Goal: Task Accomplishment & Management: Use online tool/utility

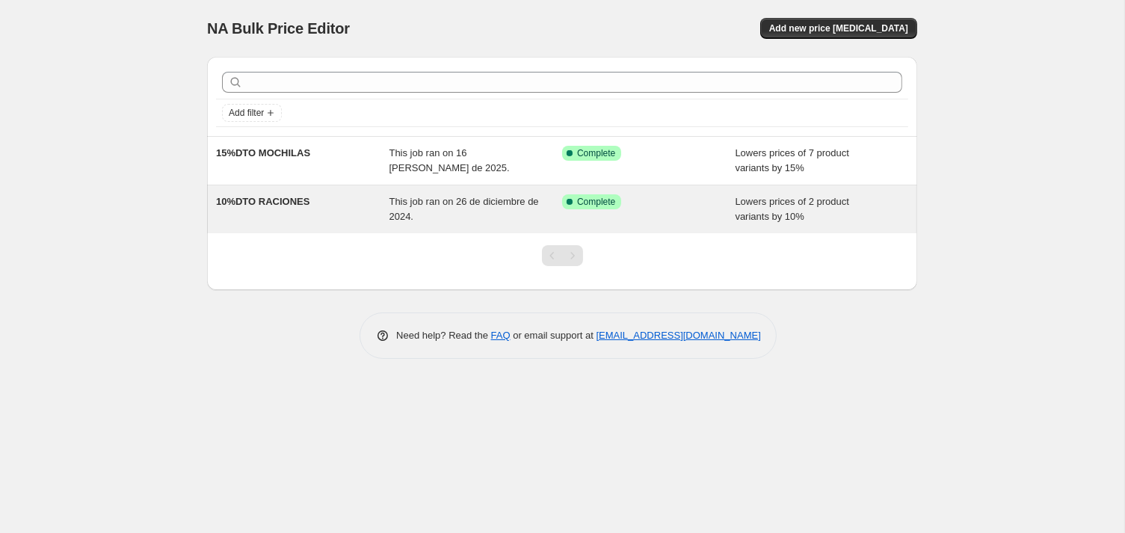
click at [250, 207] on span "10%DTO RACIONES" at bounding box center [262, 201] width 93 height 11
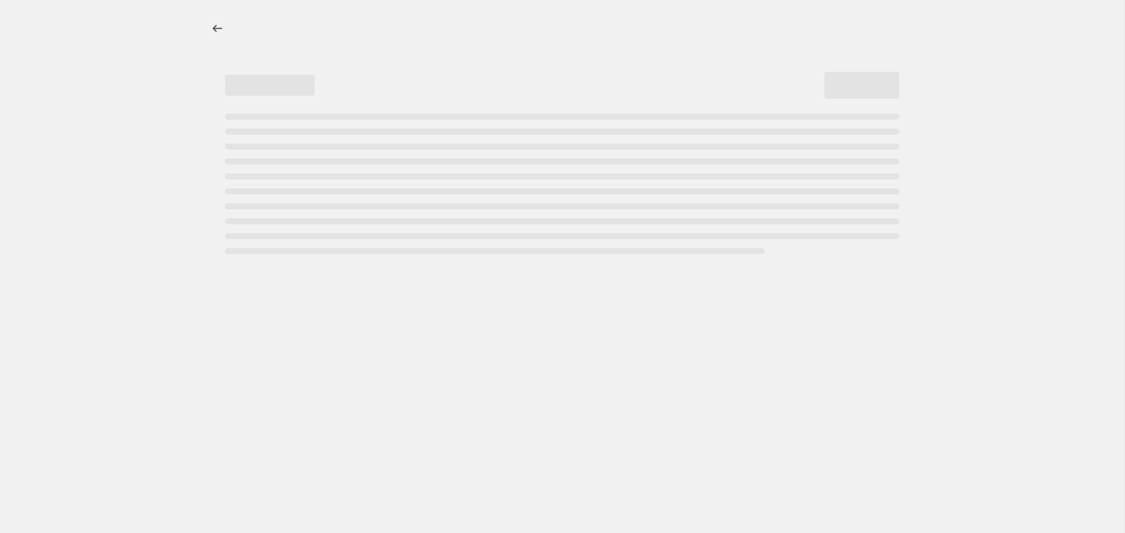
select select "percentage"
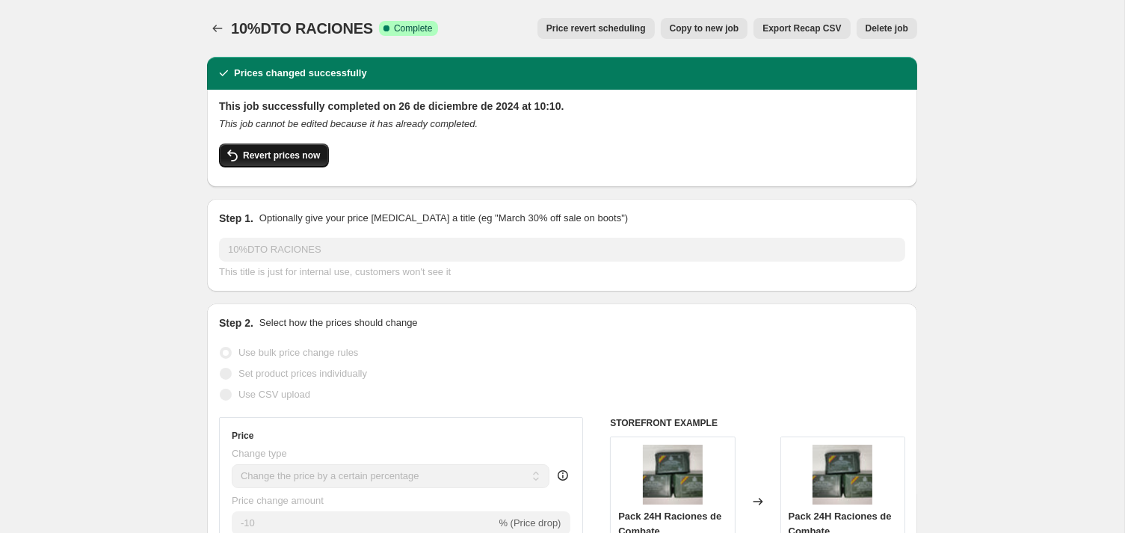
click at [246, 167] on button "Revert prices now" at bounding box center [274, 156] width 110 height 24
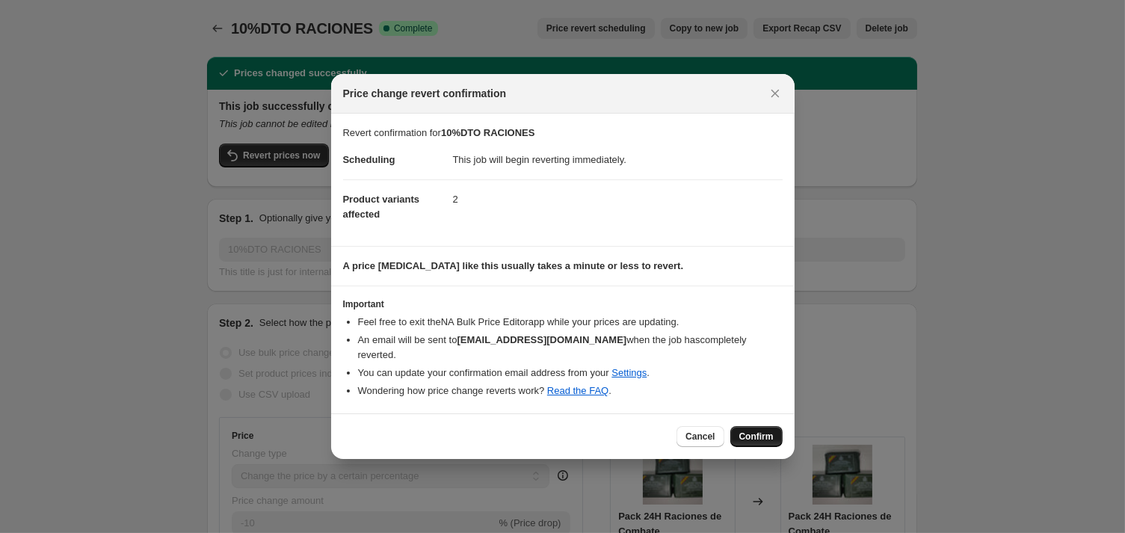
click at [770, 442] on span "Confirm" at bounding box center [756, 437] width 34 height 12
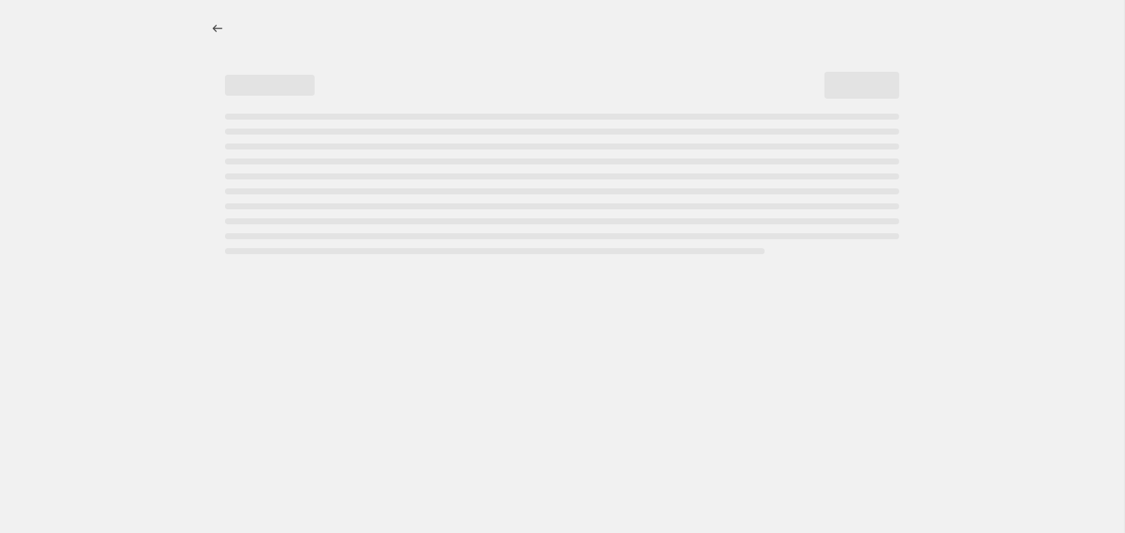
select select "percentage"
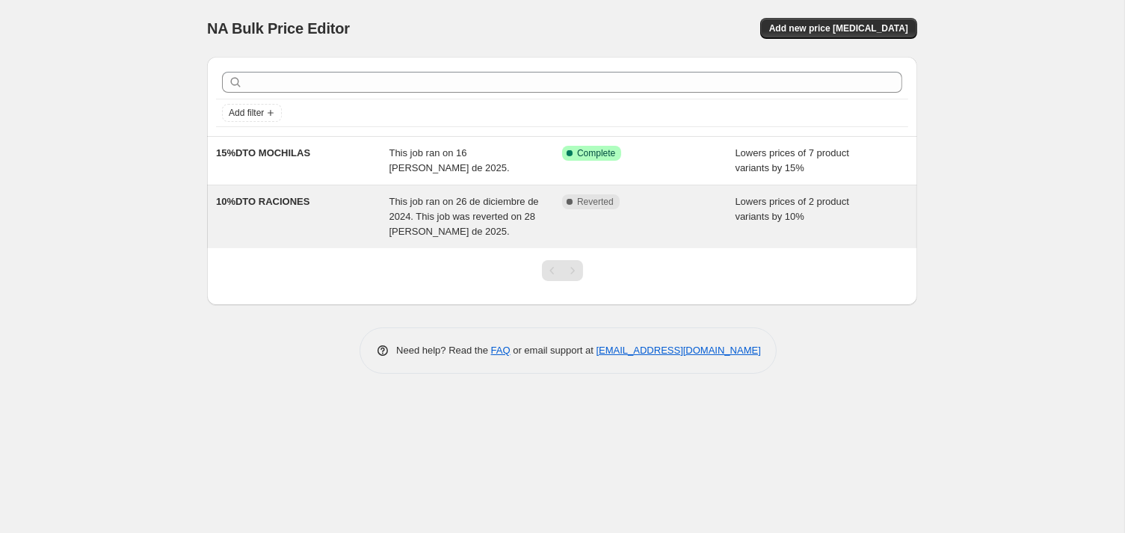
click at [439, 230] on span "This job ran on 26 de diciembre de 2024. This job was reverted on 28 [PERSON_NA…" at bounding box center [465, 216] width 150 height 41
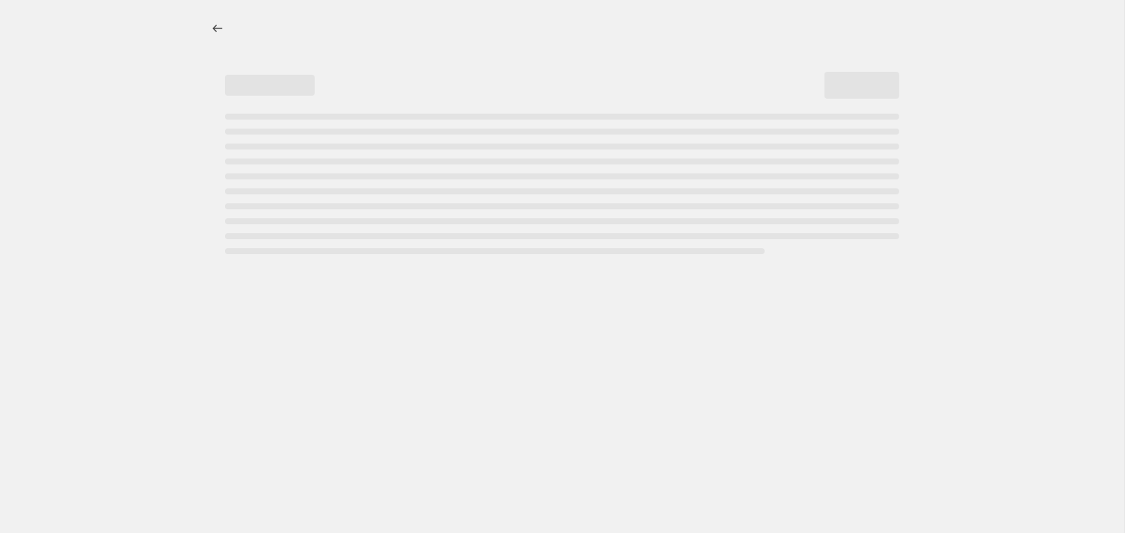
select select "percentage"
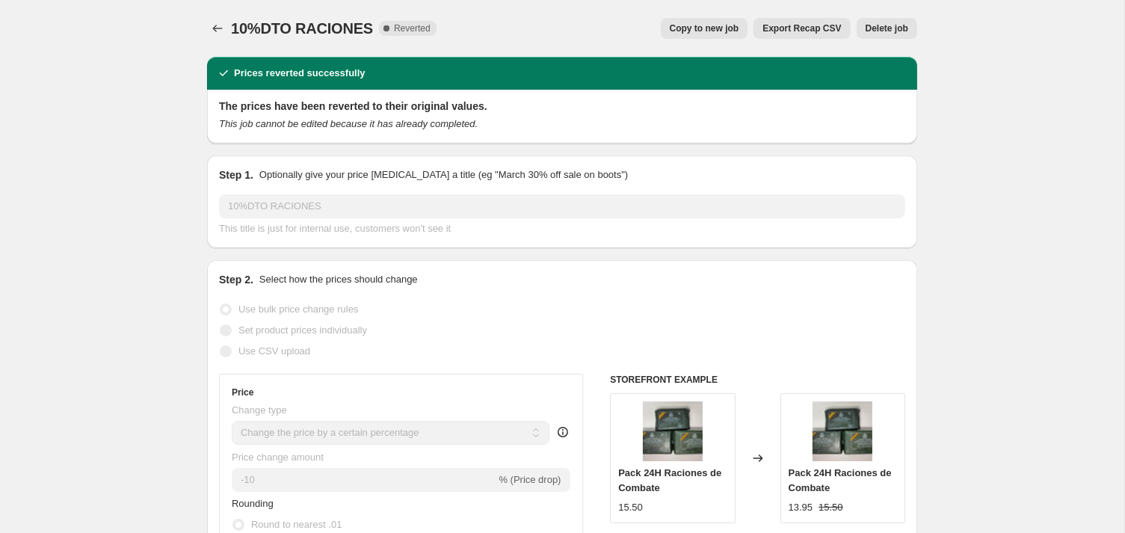
click at [908, 34] on span "Delete job" at bounding box center [887, 28] width 43 height 12
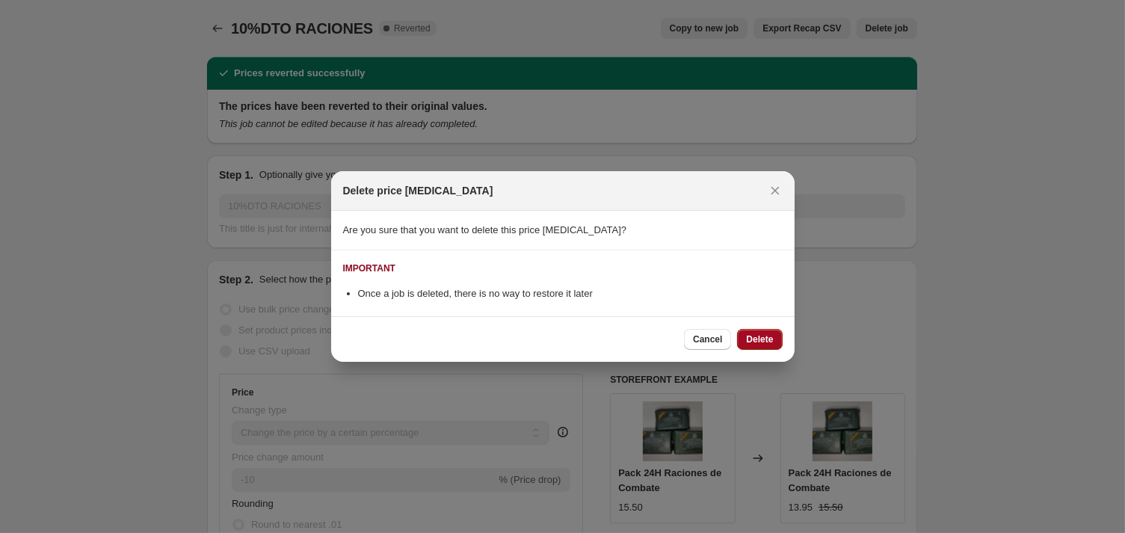
click at [773, 342] on span "Delete" at bounding box center [759, 339] width 27 height 12
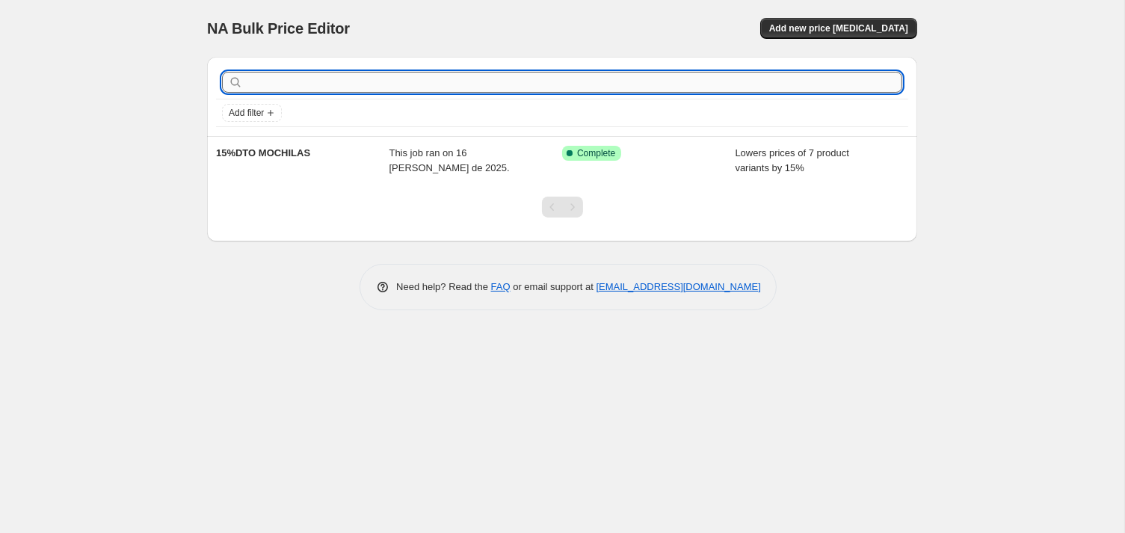
click at [269, 87] on input "text" at bounding box center [574, 82] width 656 height 21
type input "Descuento"
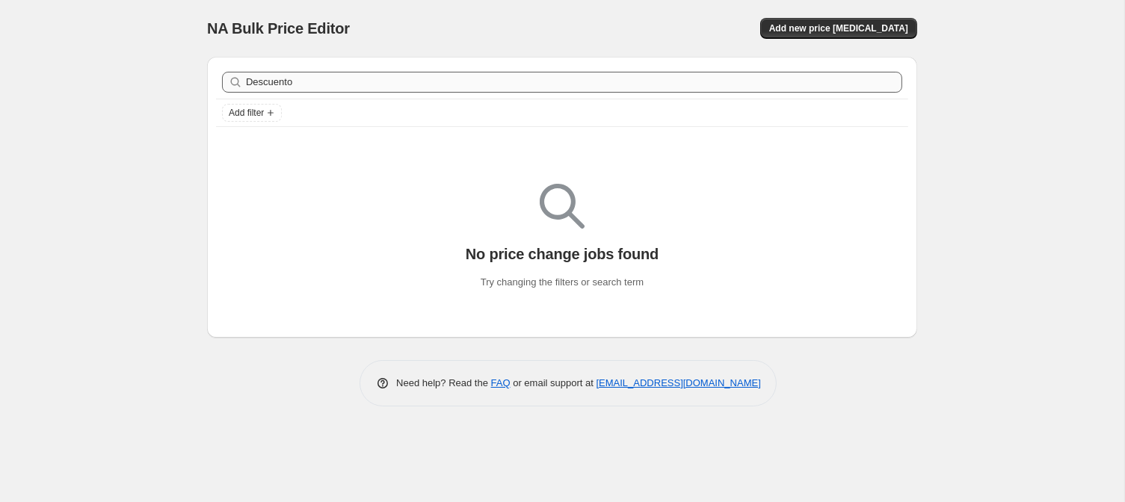
click at [298, 91] on input "Descuento" at bounding box center [574, 82] width 656 height 21
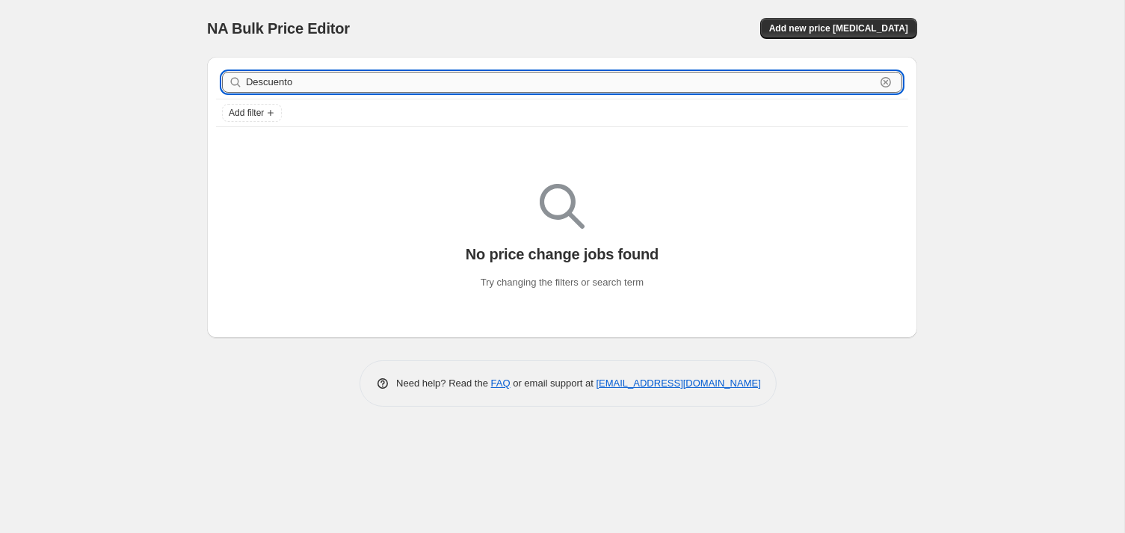
click at [303, 85] on input "Descuento" at bounding box center [560, 82] width 629 height 21
type input "Descuento Raciones MRE"
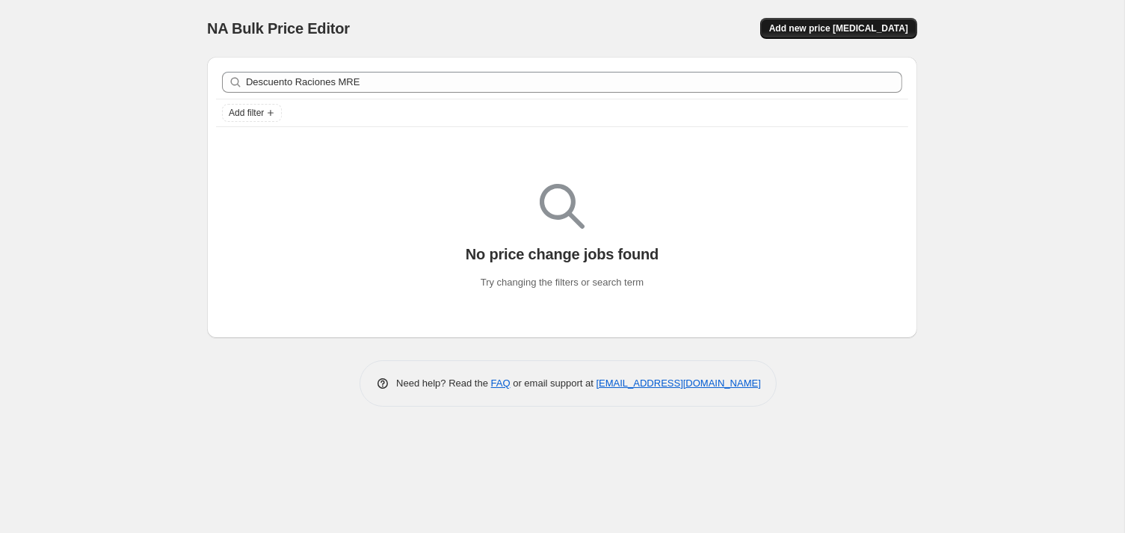
click at [905, 34] on span "Add new price [MEDICAL_DATA]" at bounding box center [838, 28] width 139 height 12
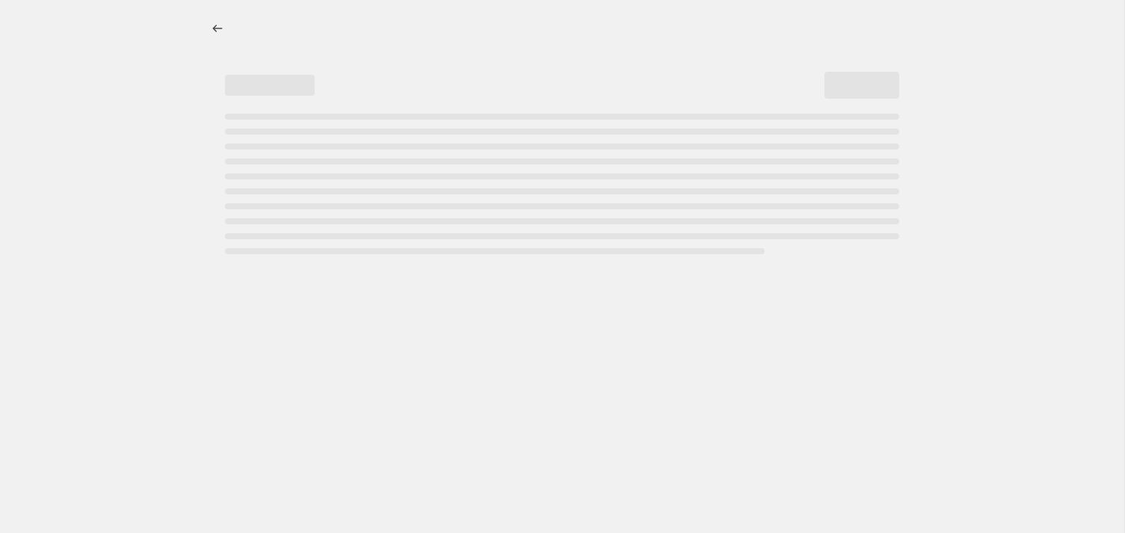
select select "percentage"
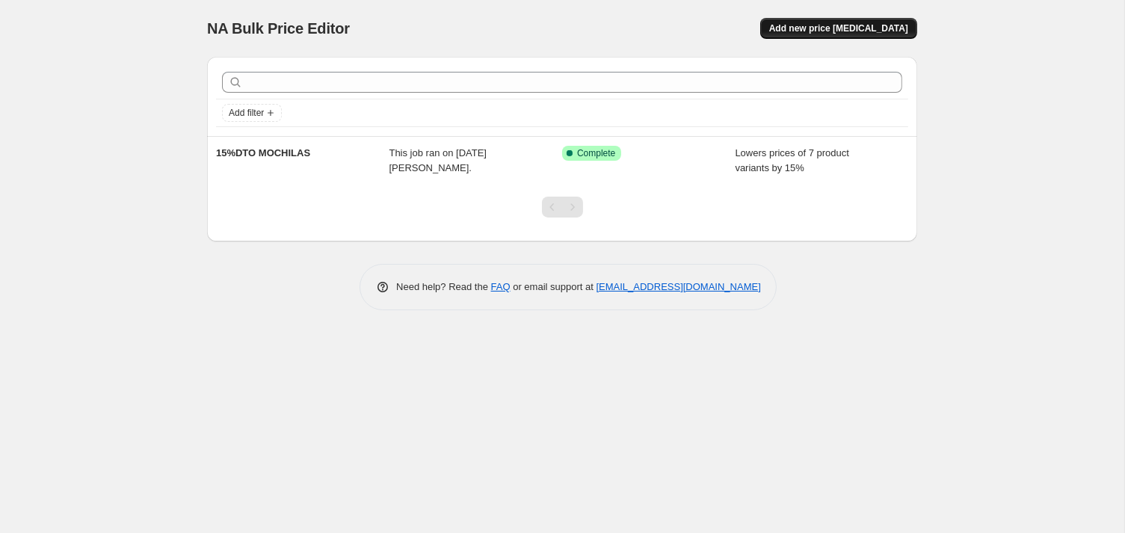
click at [872, 29] on span "Add new price change job" at bounding box center [838, 28] width 139 height 12
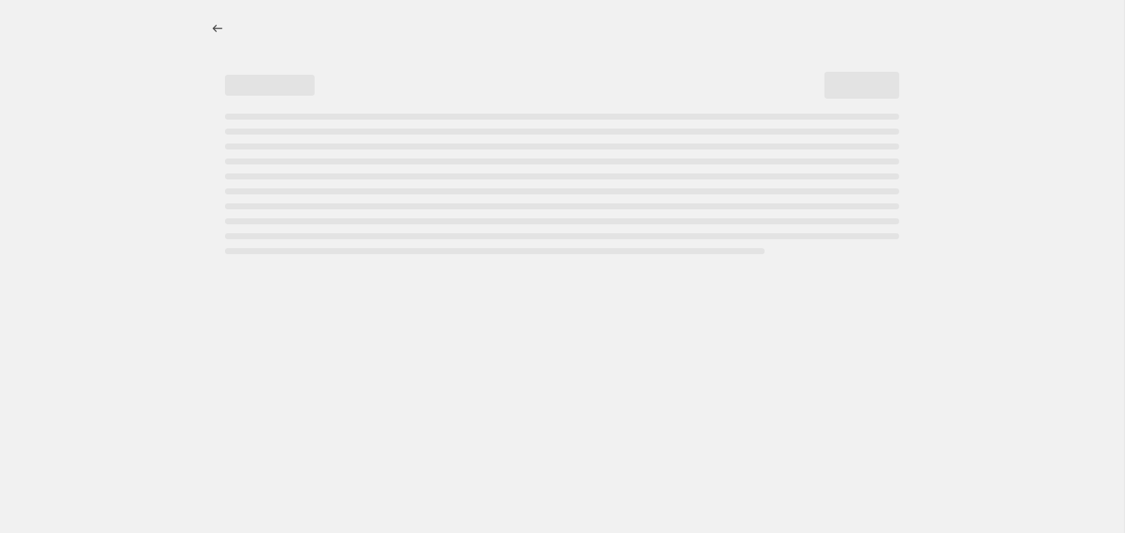
select select "percentage"
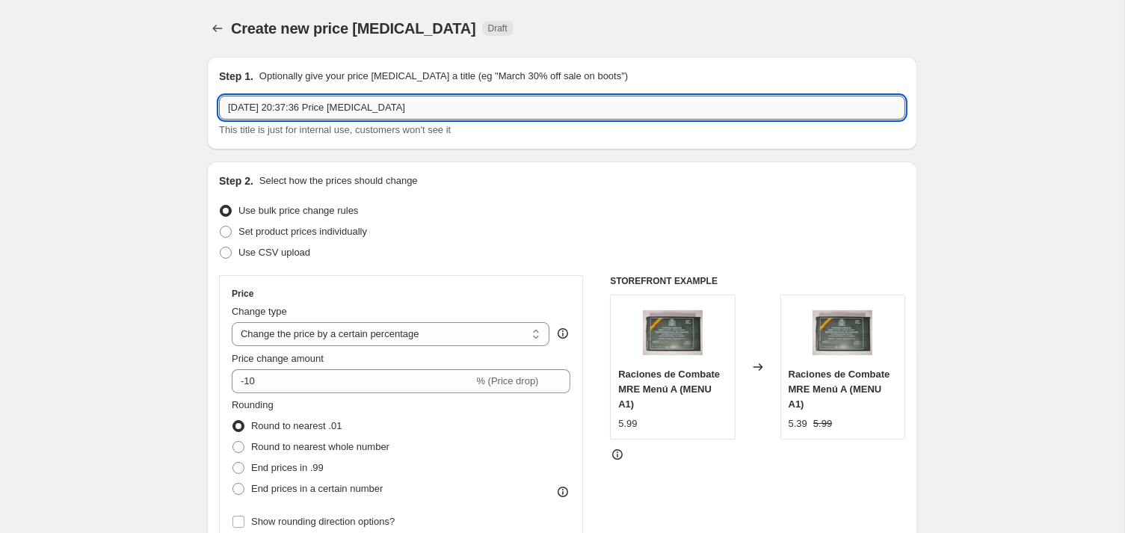
click at [363, 115] on input "28 ago 2025, 20:37:36 Price change job" at bounding box center [562, 108] width 686 height 24
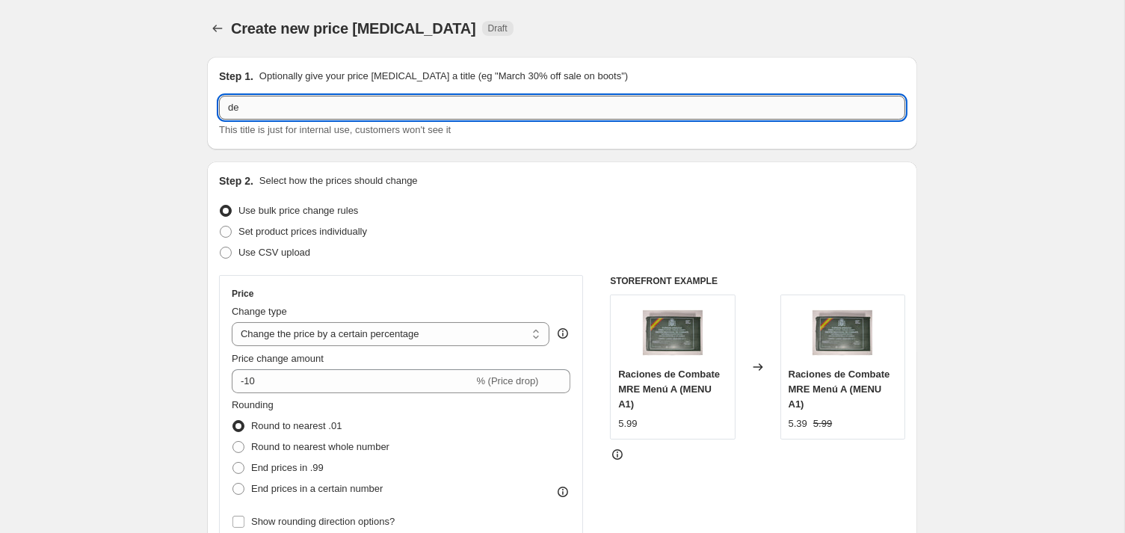
type input "d"
type input "DESCUENTO RACIONES MRE"
click at [220, 238] on span at bounding box center [226, 232] width 12 height 12
click at [220, 227] on input "Set product prices individually" at bounding box center [220, 226] width 1 height 1
radio input "true"
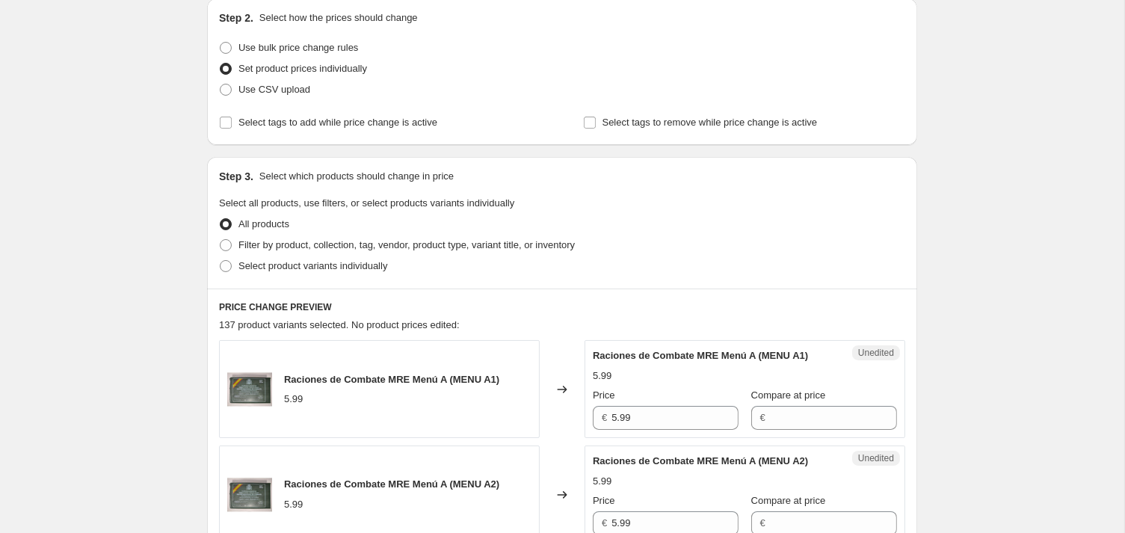
scroll to position [316, 0]
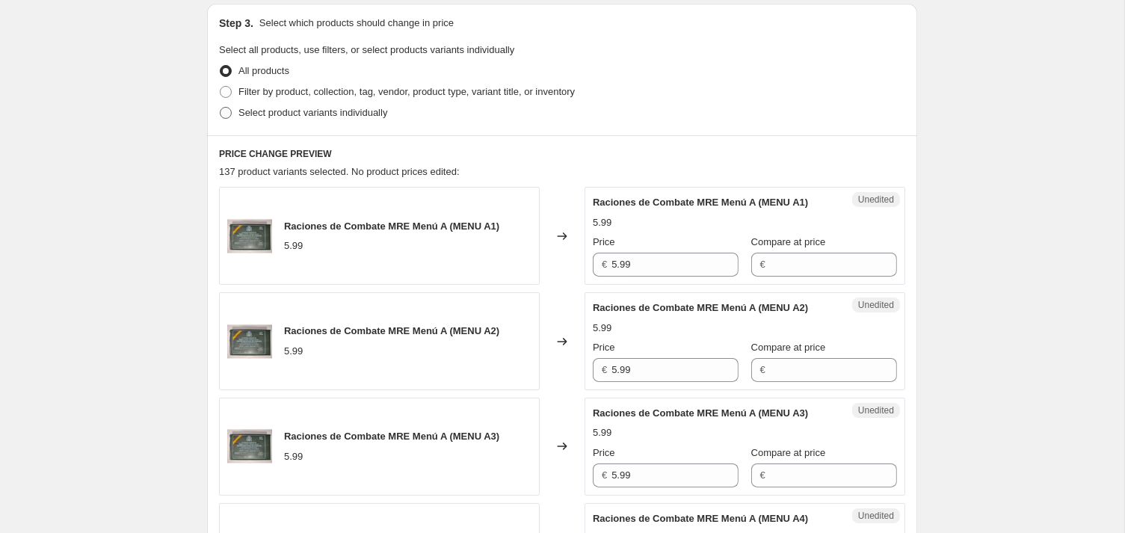
click at [220, 119] on span at bounding box center [226, 113] width 12 height 12
click at [220, 108] on input "Select product variants individually" at bounding box center [220, 107] width 1 height 1
radio input "true"
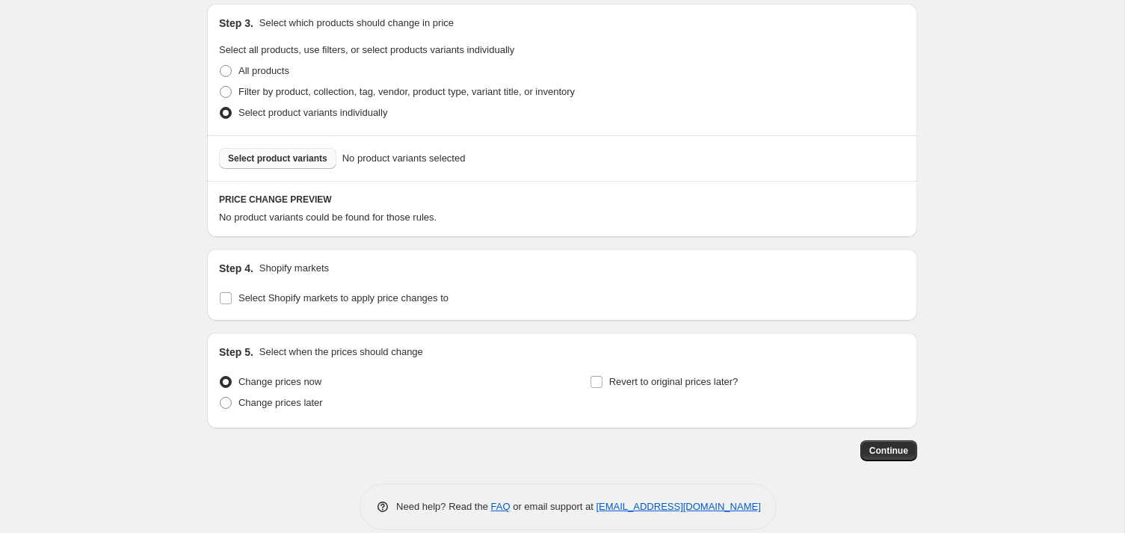
click at [259, 164] on span "Select product variants" at bounding box center [277, 159] width 99 height 12
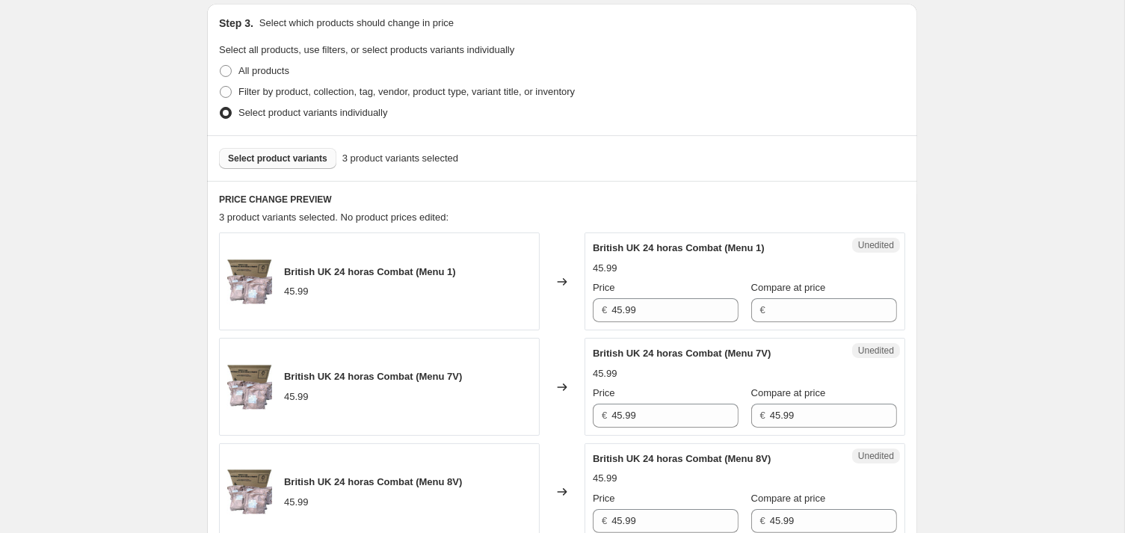
click at [292, 164] on span "Select product variants" at bounding box center [277, 159] width 99 height 12
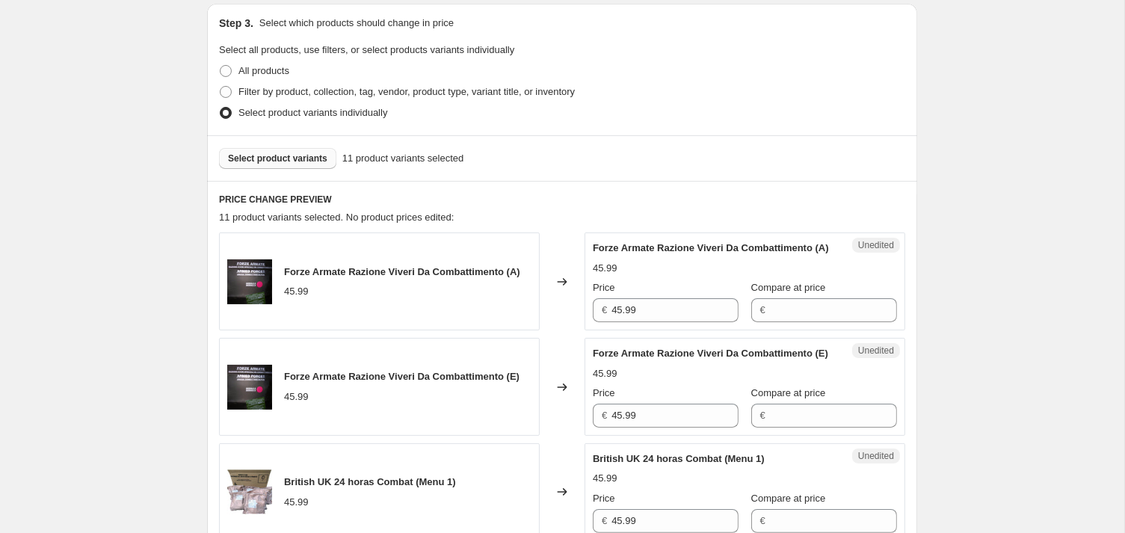
click at [761, 315] on span "€" at bounding box center [762, 309] width 5 height 11
click at [777, 322] on input "Compare at price" at bounding box center [833, 310] width 127 height 24
type input "39,99"
click at [372, 166] on span "11 product variants selected" at bounding box center [403, 158] width 122 height 15
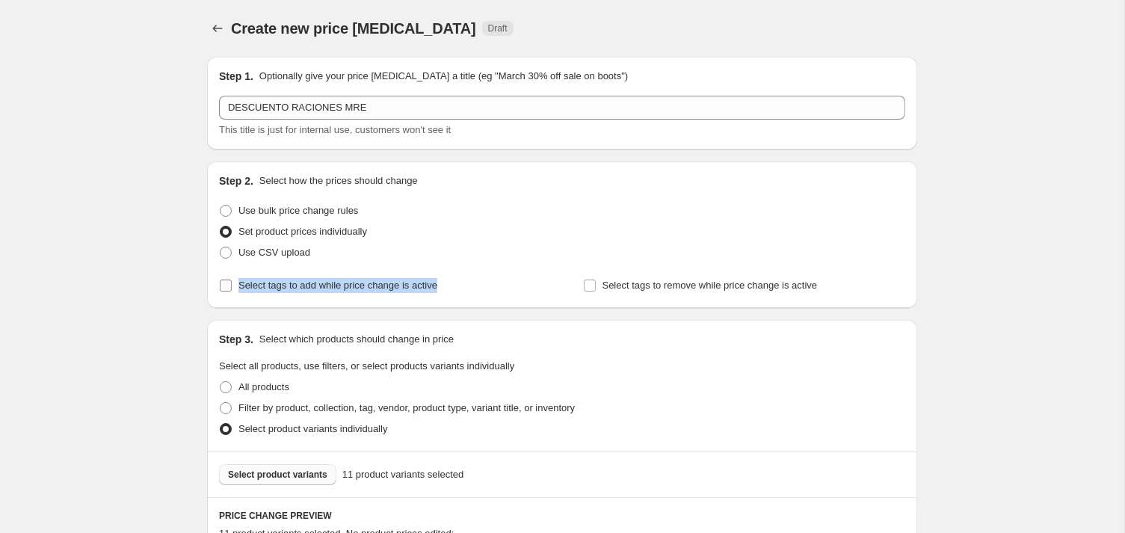
drag, startPoint x: 440, startPoint y: 301, endPoint x: 218, endPoint y: 298, distance: 221.3
click at [219, 296] on div "Select tags to add while price change is active" at bounding box center [380, 285] width 322 height 21
copy span "Select tags to add while price change is active"
click at [220, 292] on input "Select tags to add while price change is active" at bounding box center [226, 286] width 12 height 12
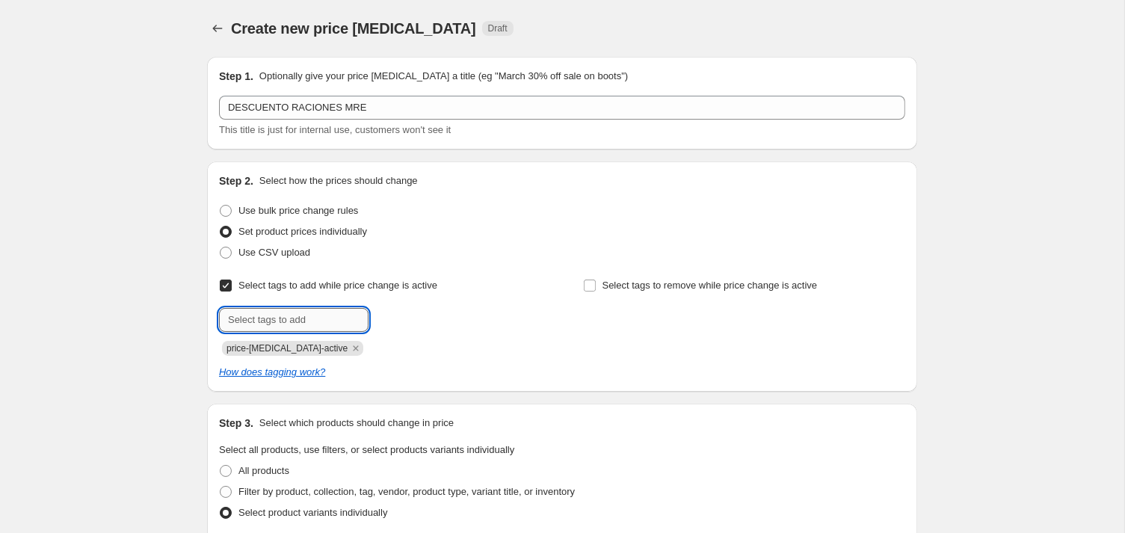
click at [254, 332] on input "text" at bounding box center [294, 320] width 150 height 24
click at [220, 292] on input "Select tags to add while price change is active" at bounding box center [226, 286] width 12 height 12
checkbox input "false"
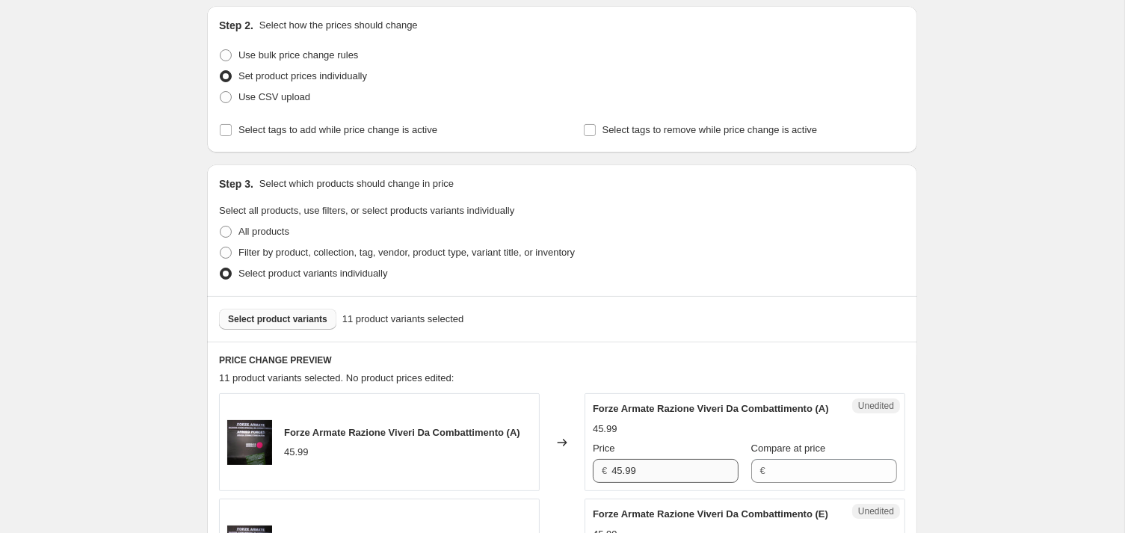
scroll to position [316, 0]
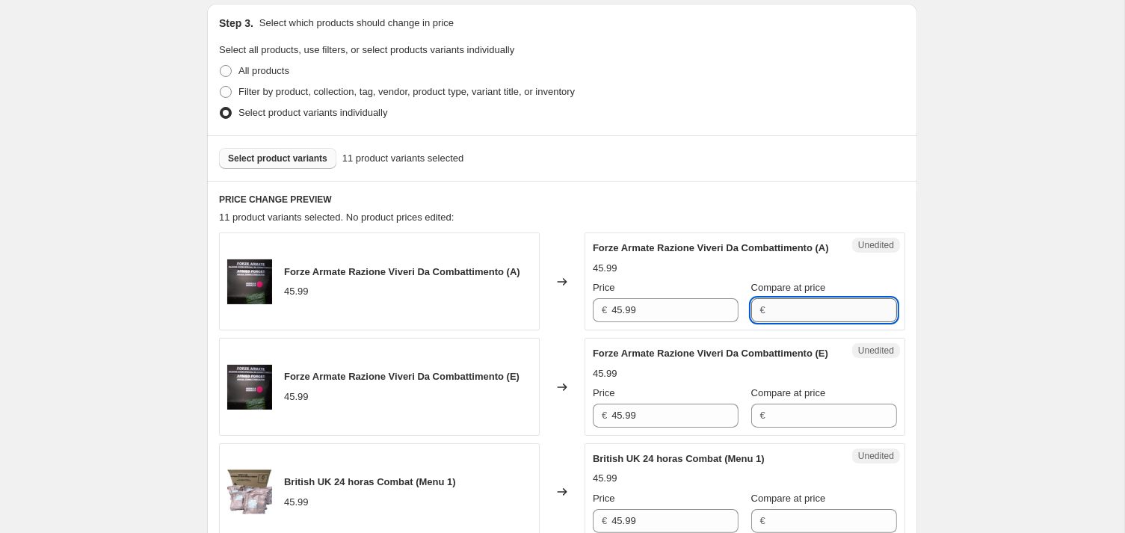
click at [770, 322] on input "Compare at price" at bounding box center [833, 310] width 127 height 24
type input "39,99"
click at [777, 428] on input "Compare at price" at bounding box center [833, 416] width 127 height 24
click at [792, 322] on input "Compare at price" at bounding box center [833, 310] width 127 height 24
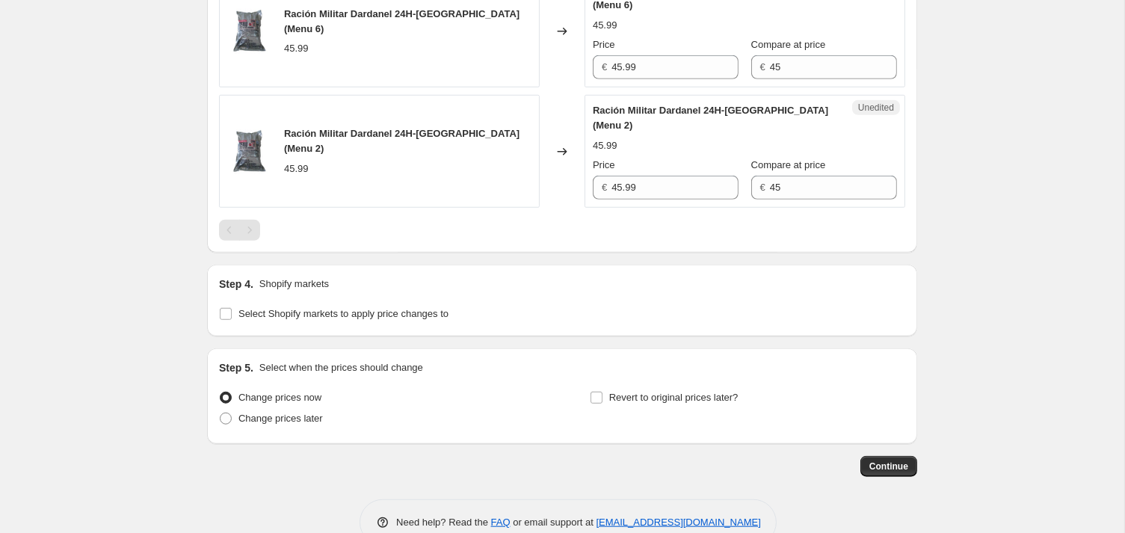
scroll to position [1583, 0]
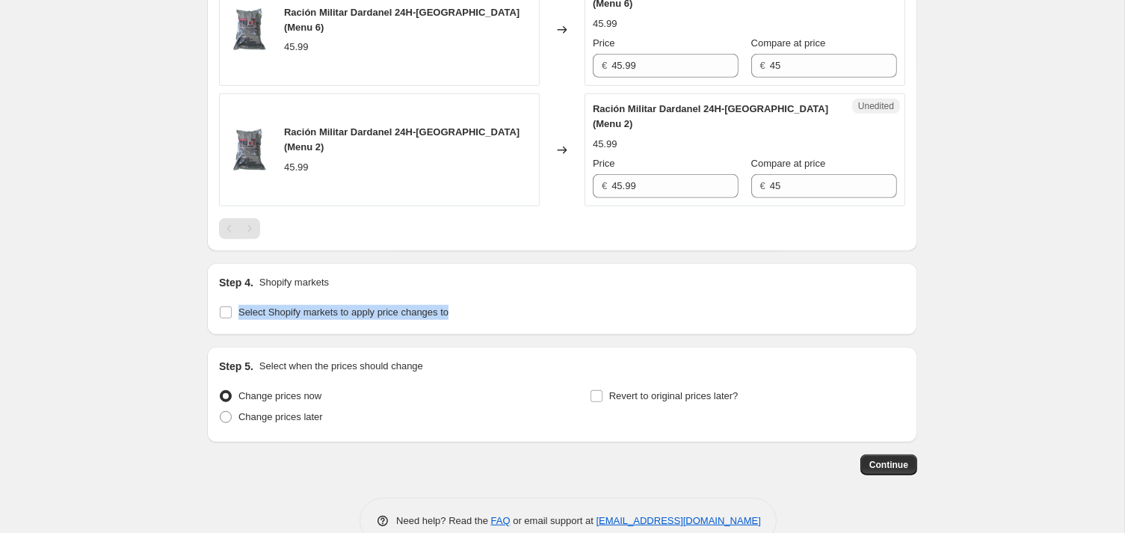
drag, startPoint x: 455, startPoint y: 369, endPoint x: 218, endPoint y: 384, distance: 238.2
click at [218, 335] on div "Step 4. Shopify markets Select Shopify markets to apply price changes to" at bounding box center [562, 299] width 710 height 72
copy span "Select Shopify markets to apply price changes to"
click at [220, 318] on input "Select Shopify markets to apply price changes to" at bounding box center [226, 313] width 12 height 12
checkbox input "true"
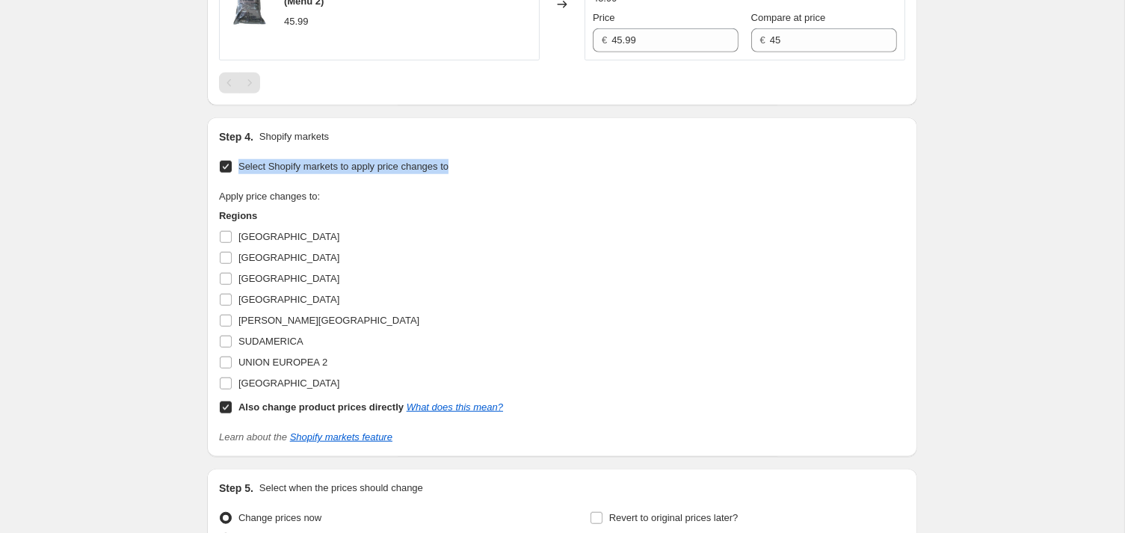
scroll to position [1900, 0]
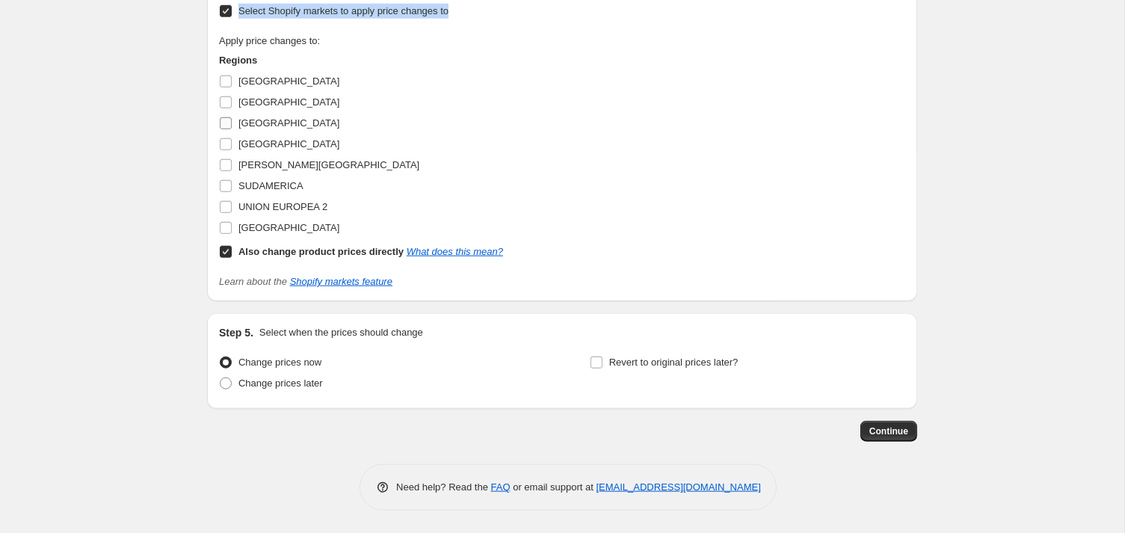
click at [220, 129] on input "España" at bounding box center [226, 123] width 12 height 12
checkbox input "true"
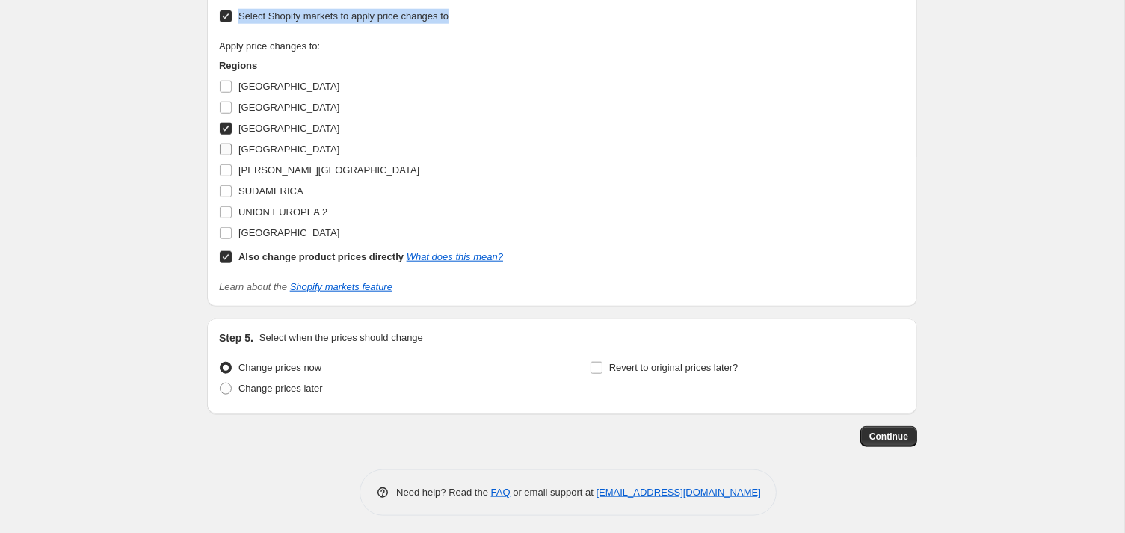
scroll to position [1921, 0]
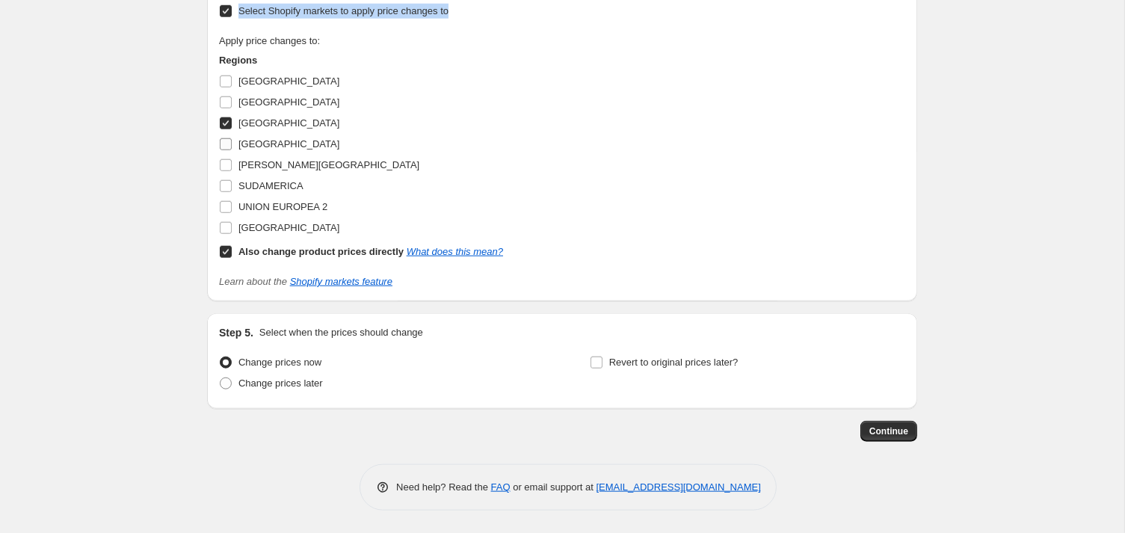
click at [220, 150] on input "PORTUGAL" at bounding box center [226, 144] width 12 height 12
checkbox input "true"
drag, startPoint x: 206, startPoint y: 216, endPoint x: 208, endPoint y: 235, distance: 18.8
click at [220, 171] on input "REINO UNIDO" at bounding box center [226, 165] width 12 height 12
checkbox input "true"
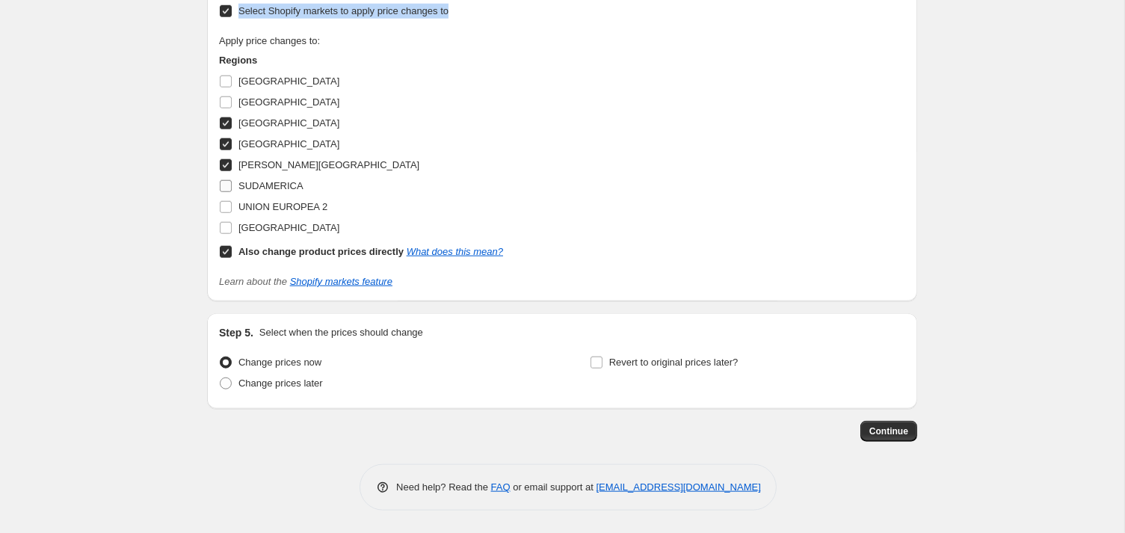
drag, startPoint x: 207, startPoint y: 243, endPoint x: 205, endPoint y: 261, distance: 18.1
click at [220, 192] on input "SUDAMERICA" at bounding box center [226, 186] width 12 height 12
checkbox input "true"
click at [220, 213] on input "UNION EUROPEA 2" at bounding box center [226, 207] width 12 height 12
checkbox input "true"
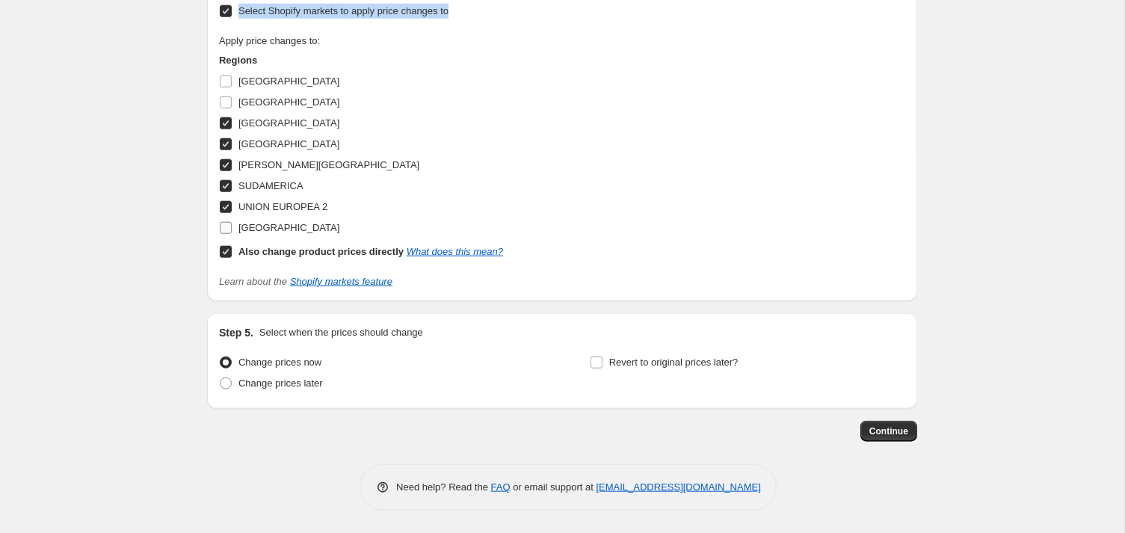
click at [220, 234] on input "alemania" at bounding box center [226, 228] width 12 height 12
checkbox input "true"
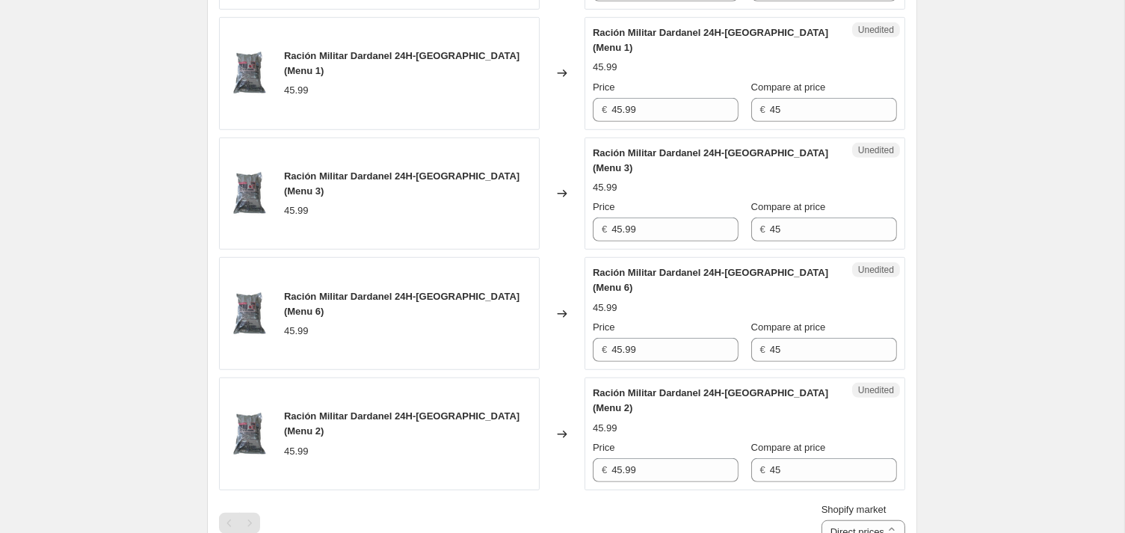
scroll to position [1288, 0]
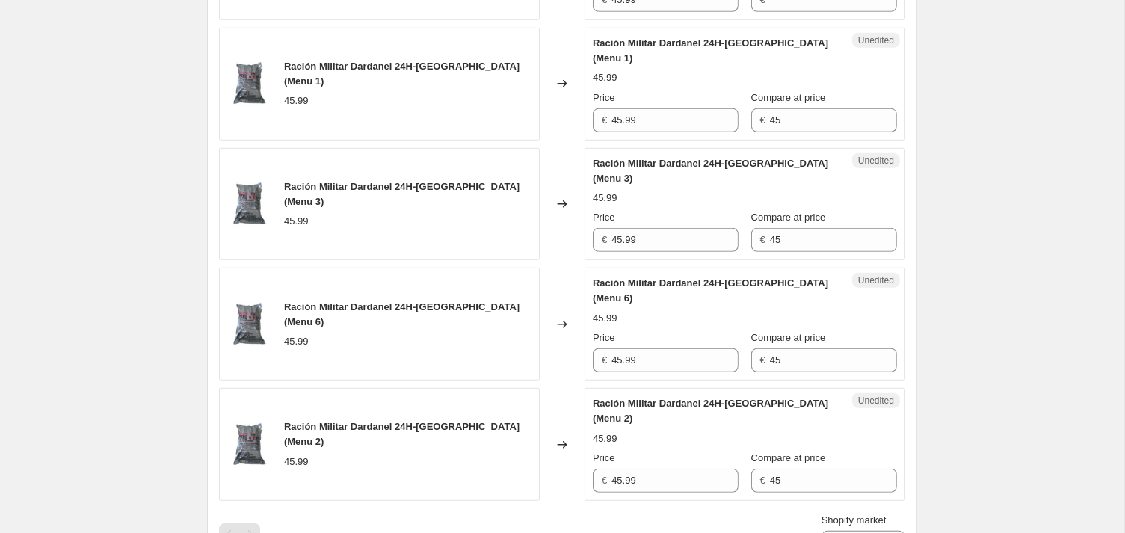
click at [783, 12] on div "€" at bounding box center [824, 0] width 146 height 24
click at [784, 12] on div "€" at bounding box center [824, 0] width 146 height 24
click at [766, 5] on span "€" at bounding box center [762, -1] width 5 height 11
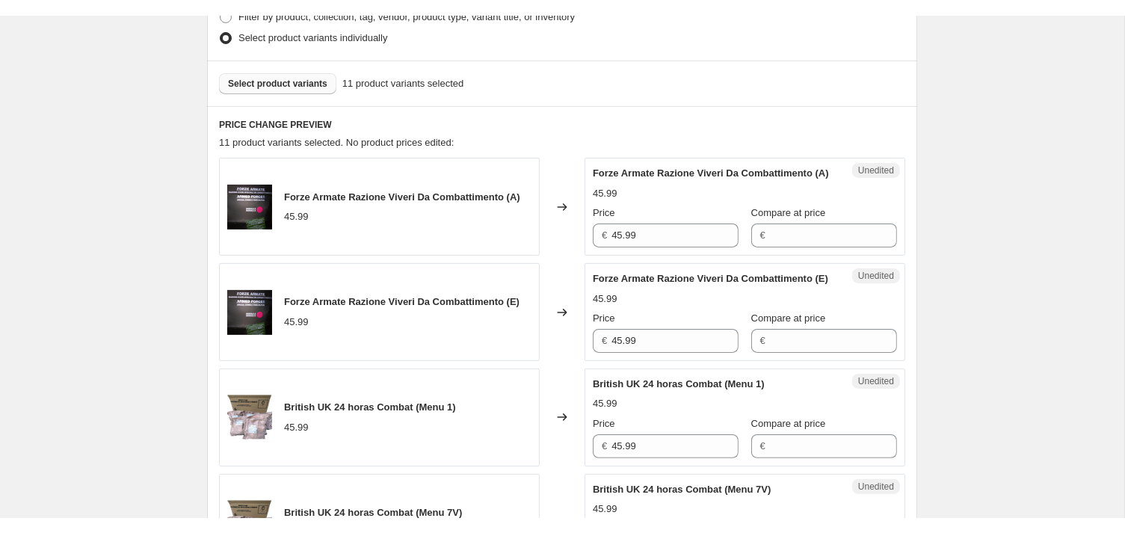
scroll to position [407, 0]
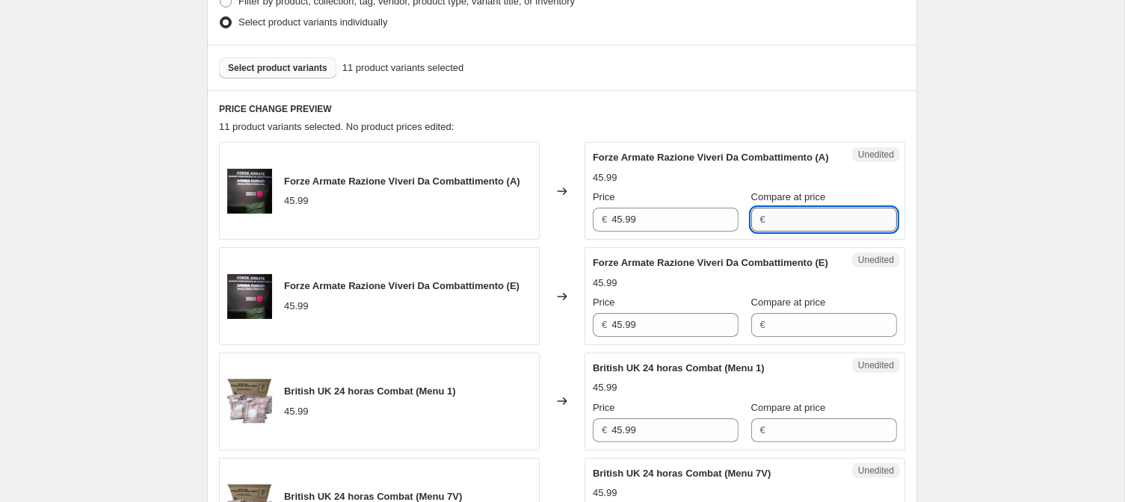
click at [780, 232] on input "Compare at price" at bounding box center [833, 220] width 127 height 24
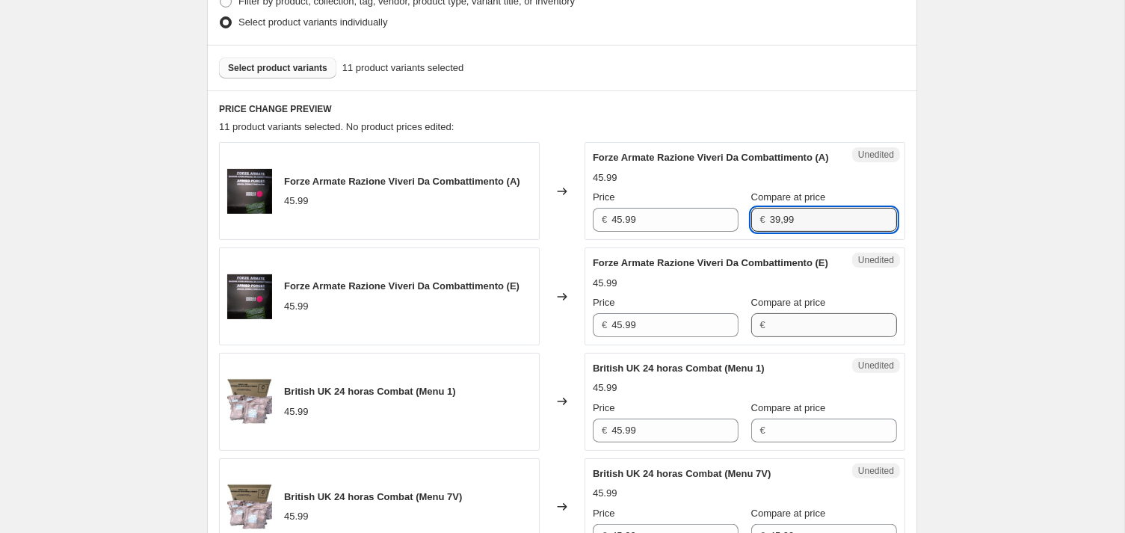
type input "39,99"
click at [780, 337] on input "Compare at price" at bounding box center [833, 325] width 127 height 24
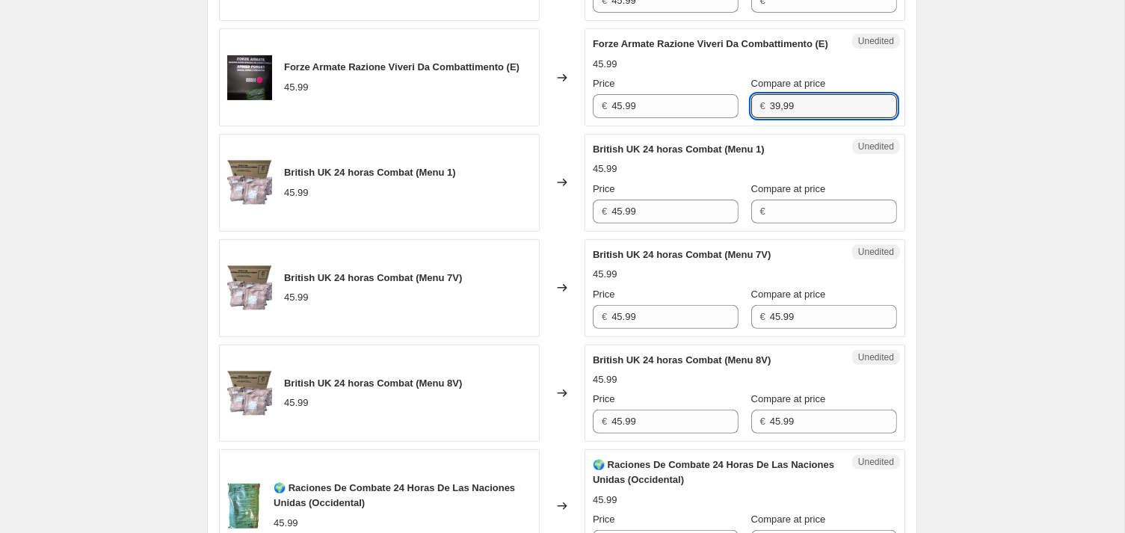
scroll to position [724, 0]
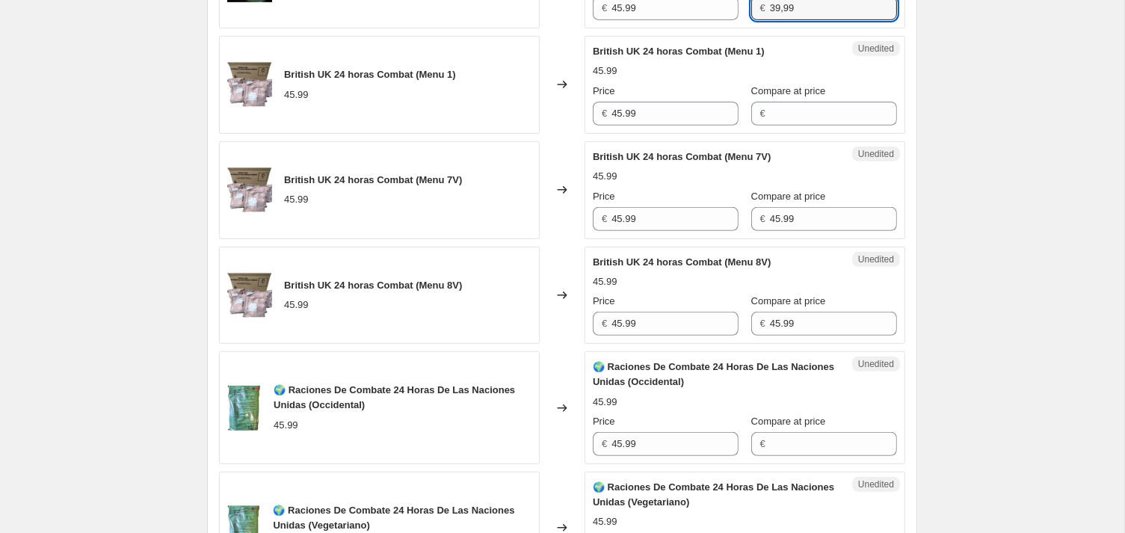
type input "39,99"
click at [789, 215] on div "Unedited British UK 24 horas Combat (Menu 7V) 45.99 Price € 45.99 Compare at pr…" at bounding box center [745, 190] width 321 height 98
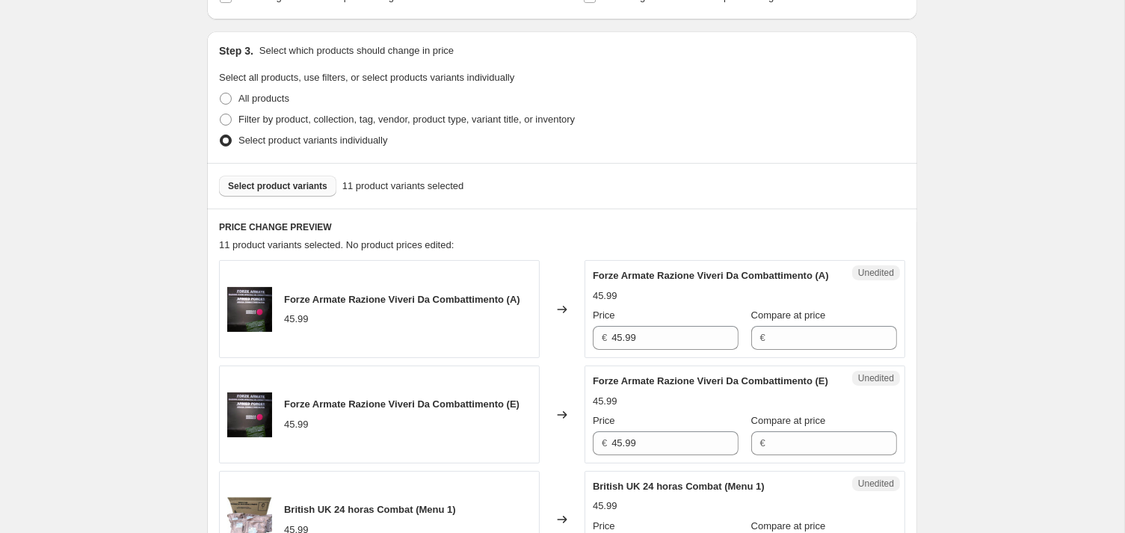
scroll to position [0, 0]
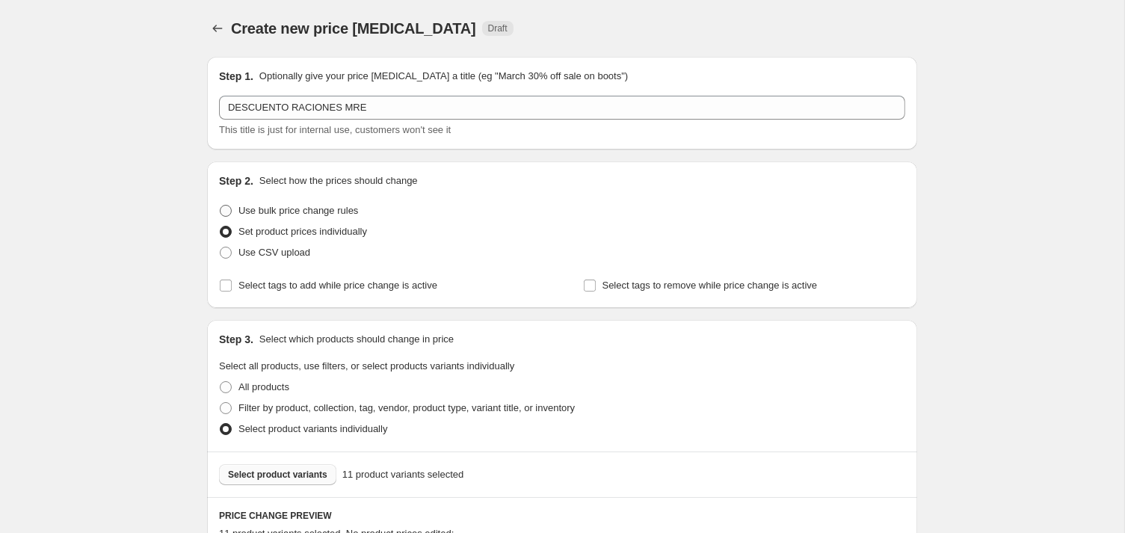
click at [291, 216] on span "Use bulk price change rules" at bounding box center [298, 210] width 120 height 11
click at [221, 206] on input "Use bulk price change rules" at bounding box center [220, 205] width 1 height 1
radio input "true"
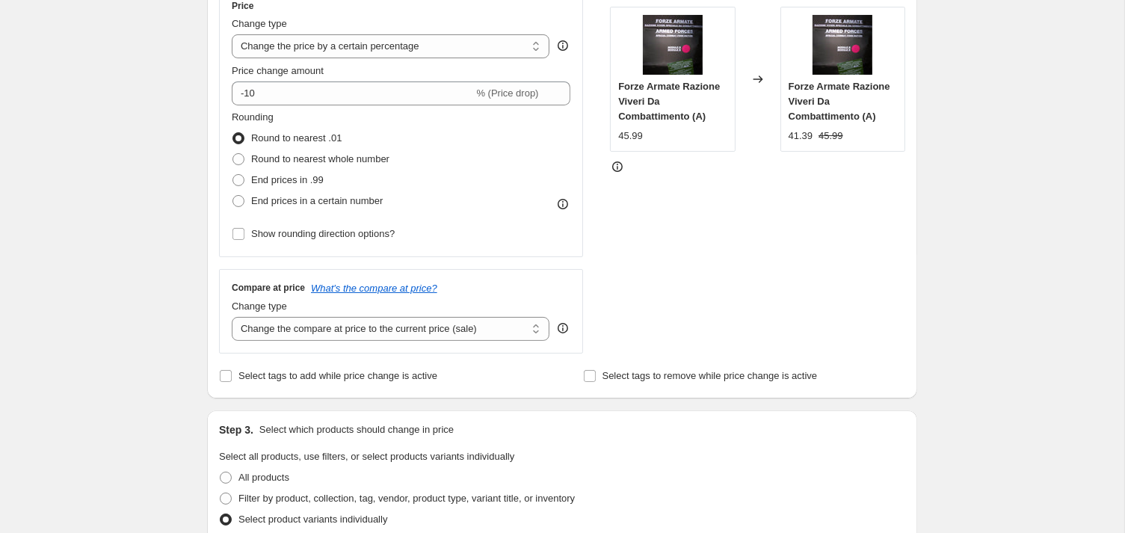
scroll to position [316, 0]
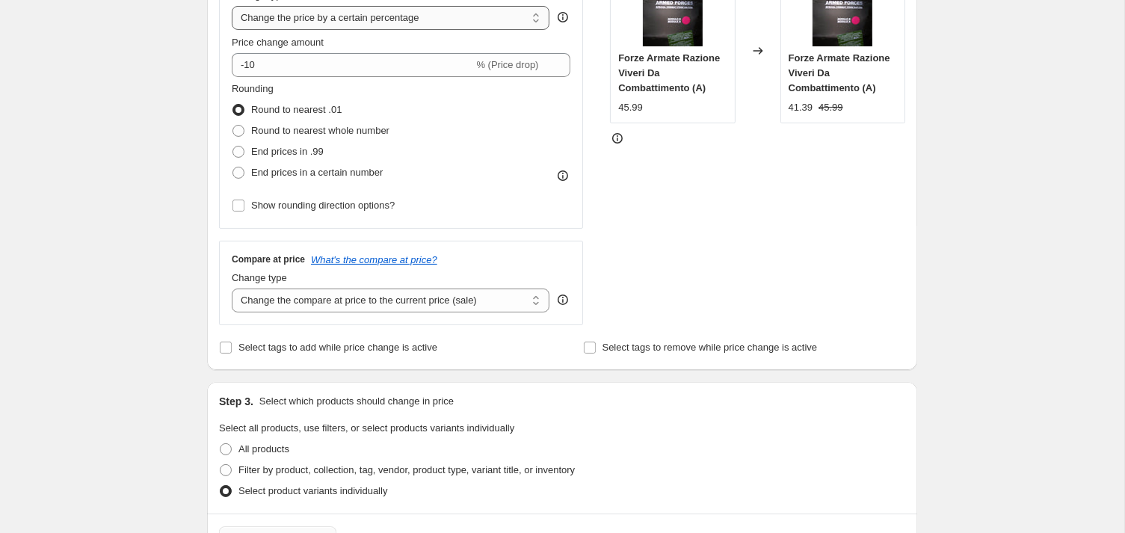
click at [232, 6] on select "Change the price to a certain amount Change the price by a certain amount Chang…" at bounding box center [391, 18] width 318 height 24
select select "to"
click option "Change the price to a certain amount" at bounding box center [0, 0] width 0 height 0
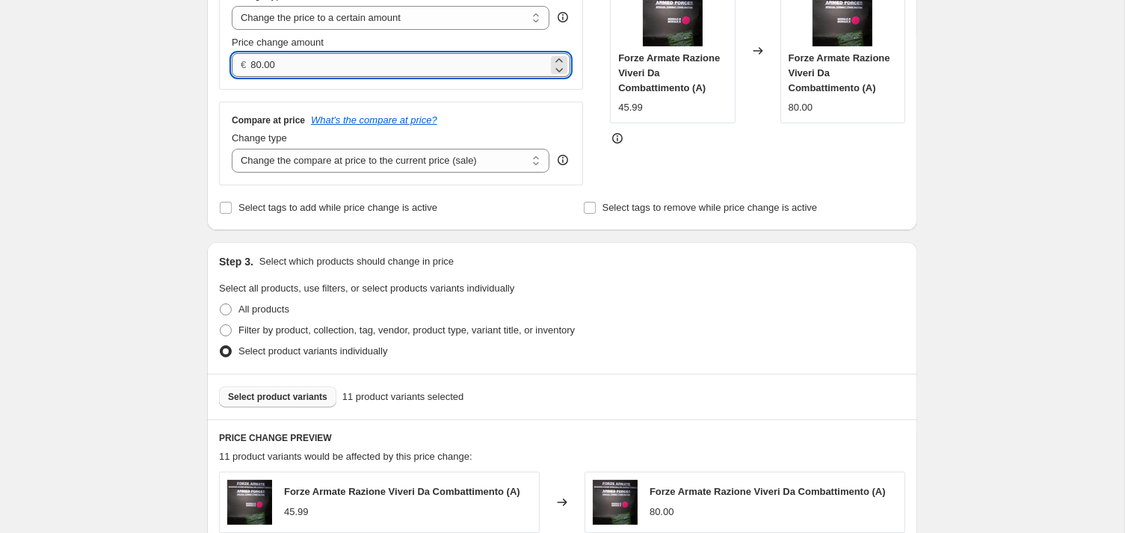
click at [262, 77] on input "80.00" at bounding box center [398, 65] width 297 height 24
type input "39.99"
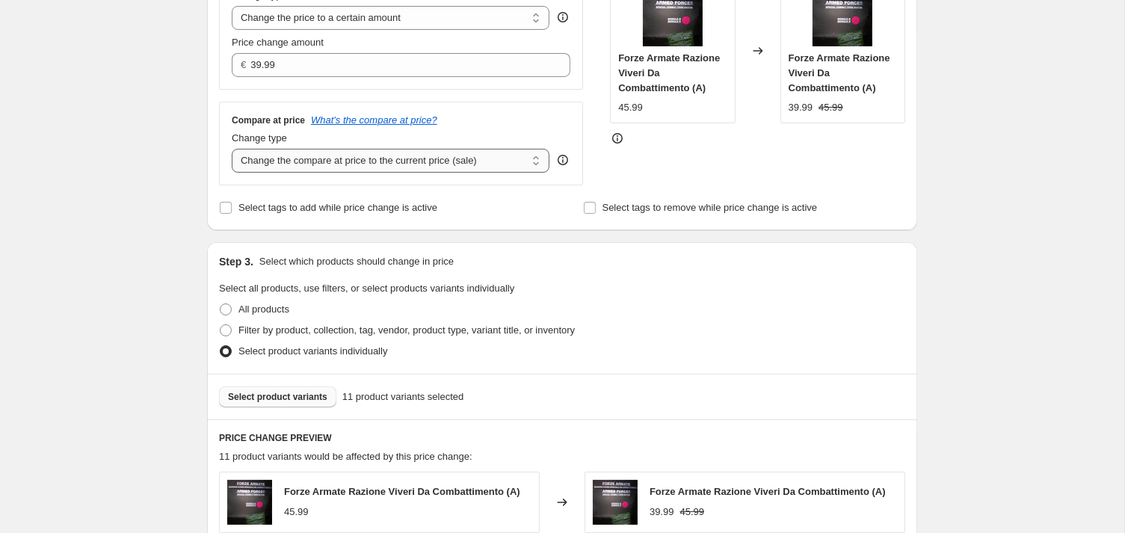
click at [232, 149] on select "Change the compare at price to the current price (sale) Change the compare at p…" at bounding box center [391, 161] width 318 height 24
click at [350, 173] on select "Change the compare at price to the current price (sale) Change the compare at p…" at bounding box center [391, 161] width 318 height 24
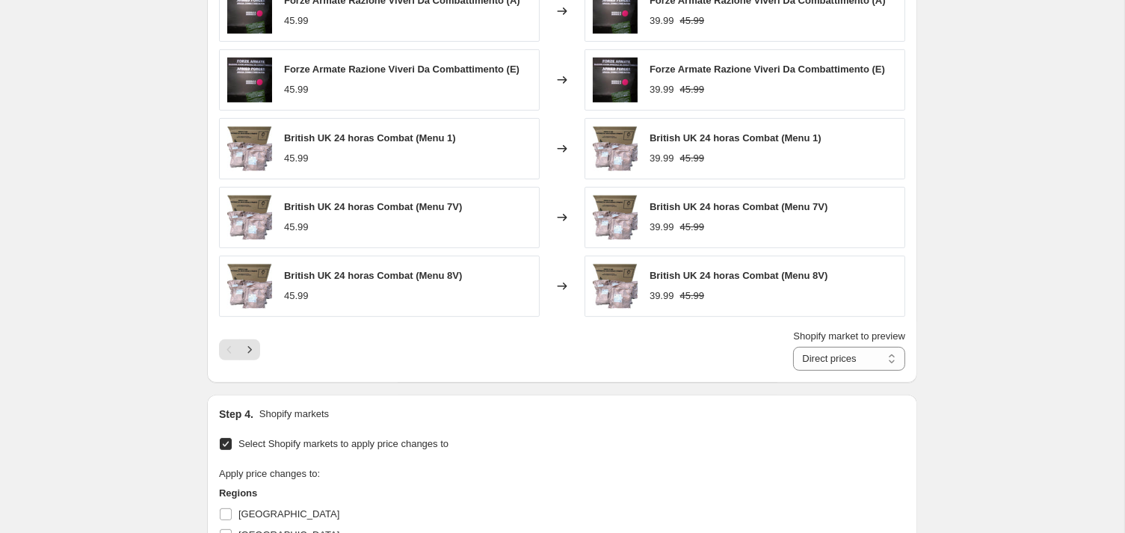
scroll to position [949, 0]
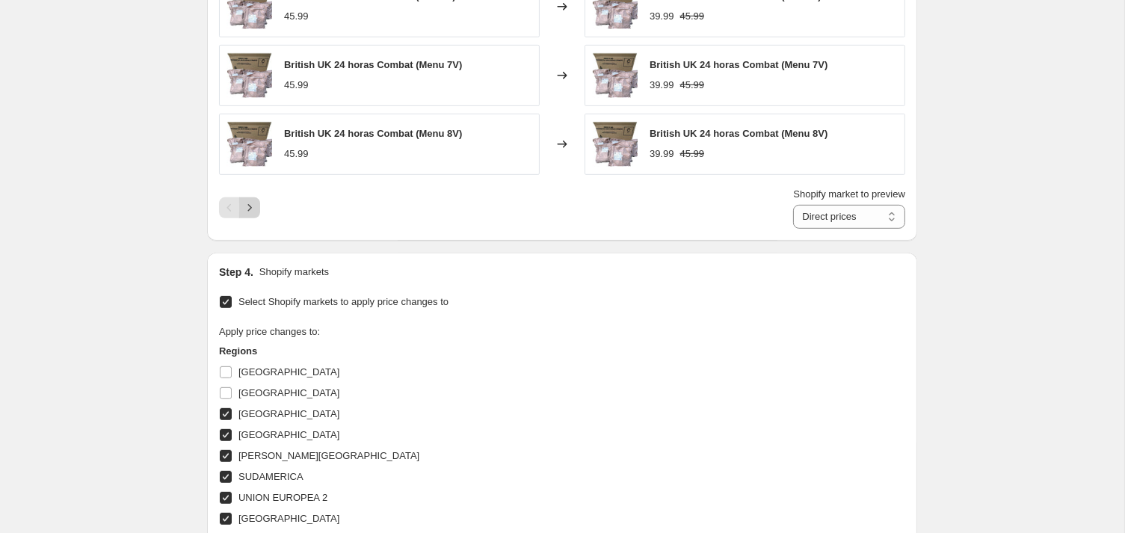
click at [239, 218] on button "Next" at bounding box center [249, 207] width 21 height 21
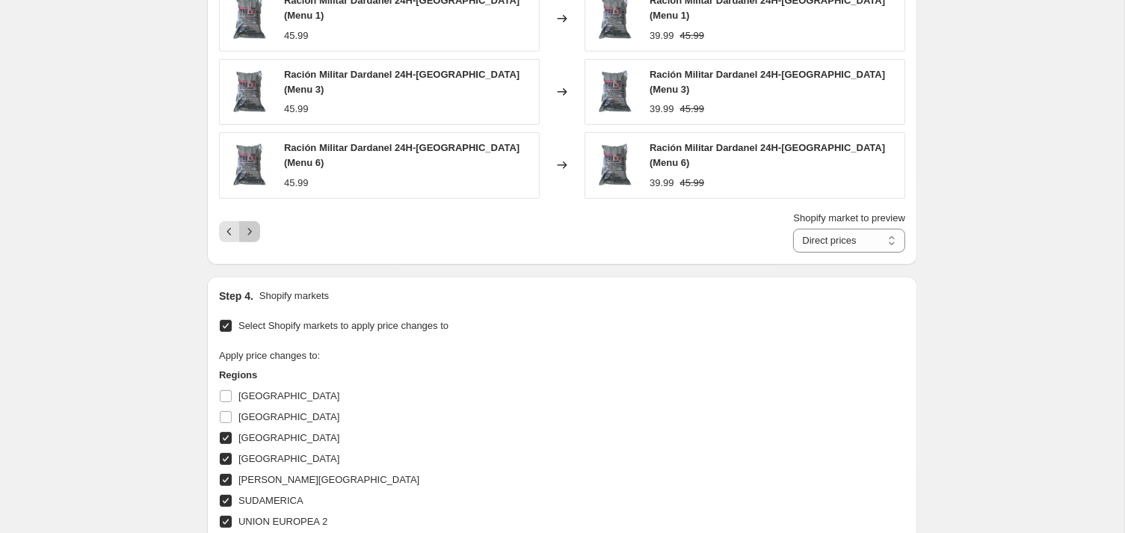
click at [242, 239] on icon "Next" at bounding box center [249, 231] width 15 height 15
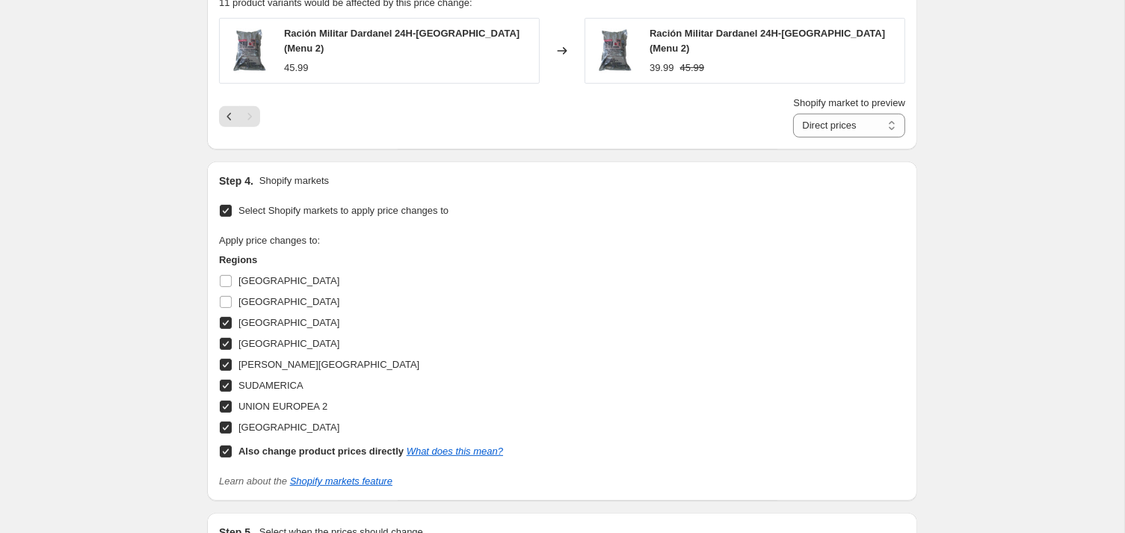
scroll to position [633, 0]
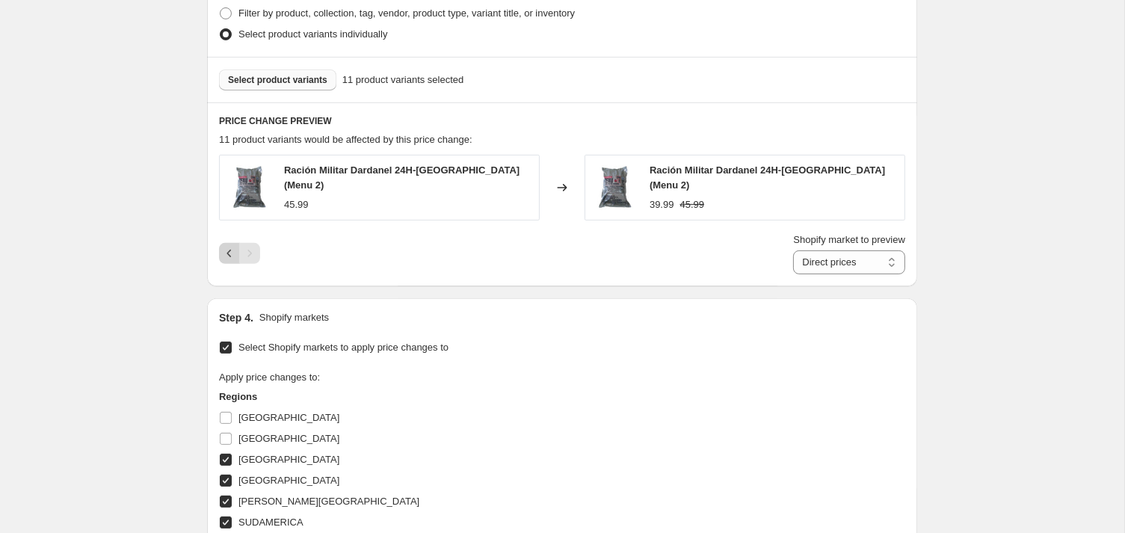
click at [222, 261] on icon "Previous" at bounding box center [229, 253] width 15 height 15
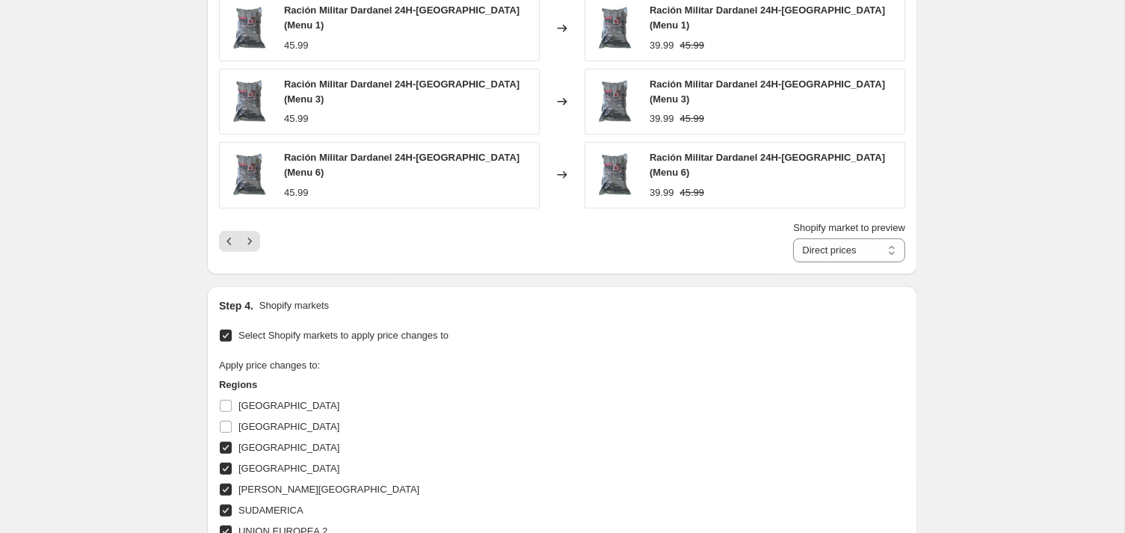
scroll to position [949, 0]
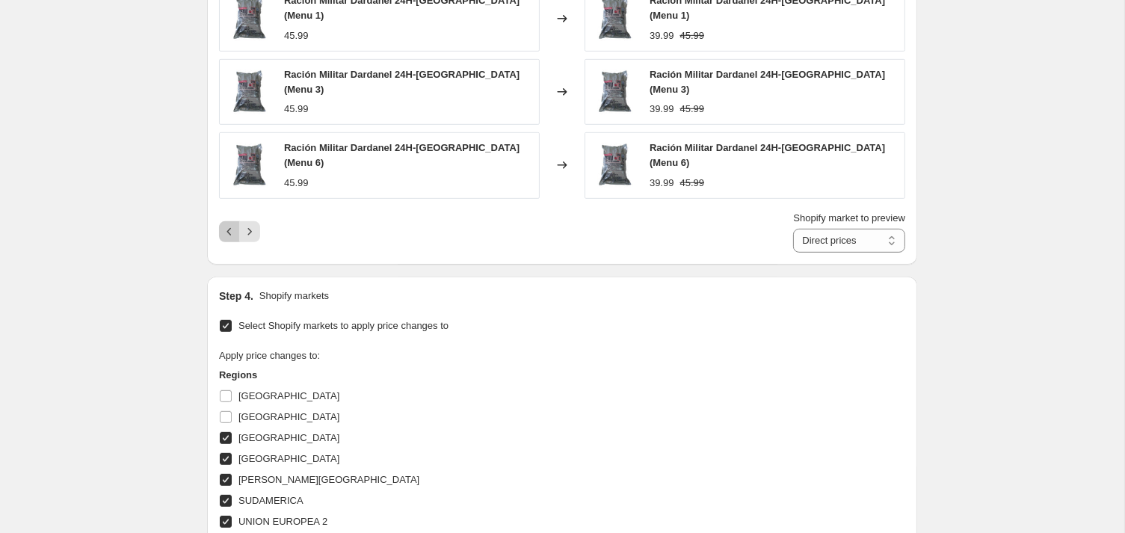
click at [222, 239] on icon "Previous" at bounding box center [229, 231] width 15 height 15
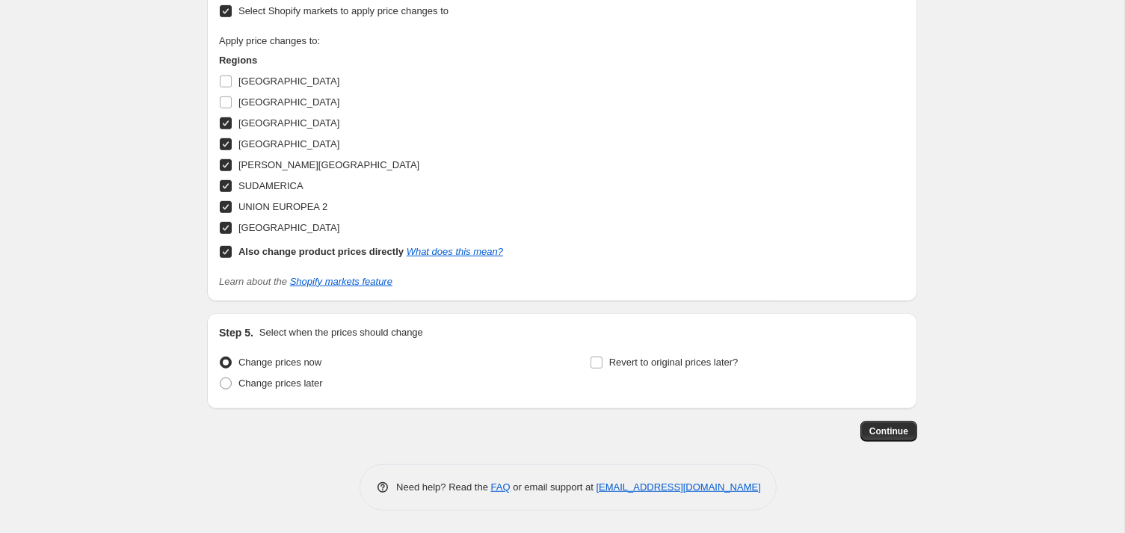
scroll to position [1305, 0]
click at [908, 425] on span "Continue" at bounding box center [888, 431] width 39 height 12
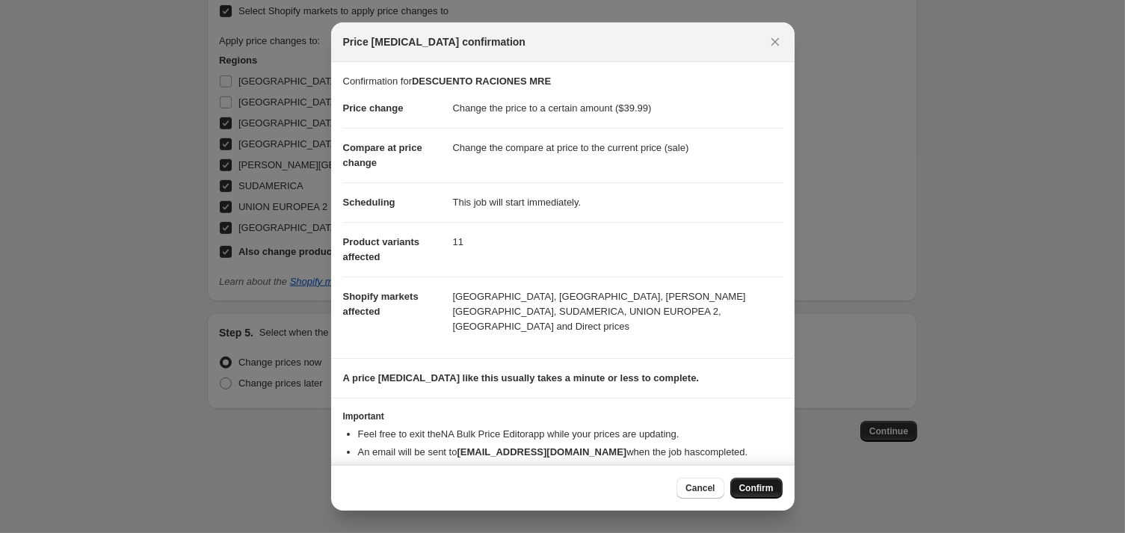
click at [763, 478] on button "Confirm" at bounding box center [756, 488] width 52 height 21
